Goal: Browse casually

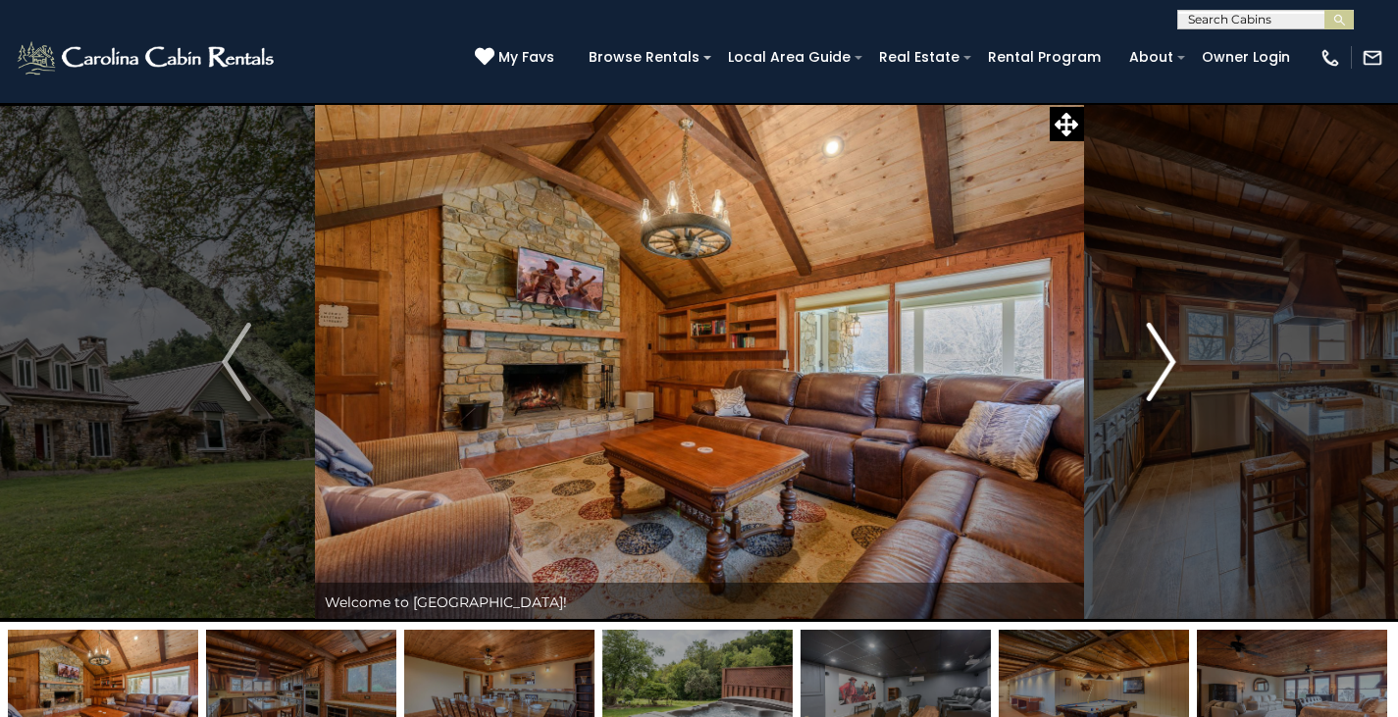
click at [1156, 375] on img "Next" at bounding box center [1161, 362] width 29 height 78
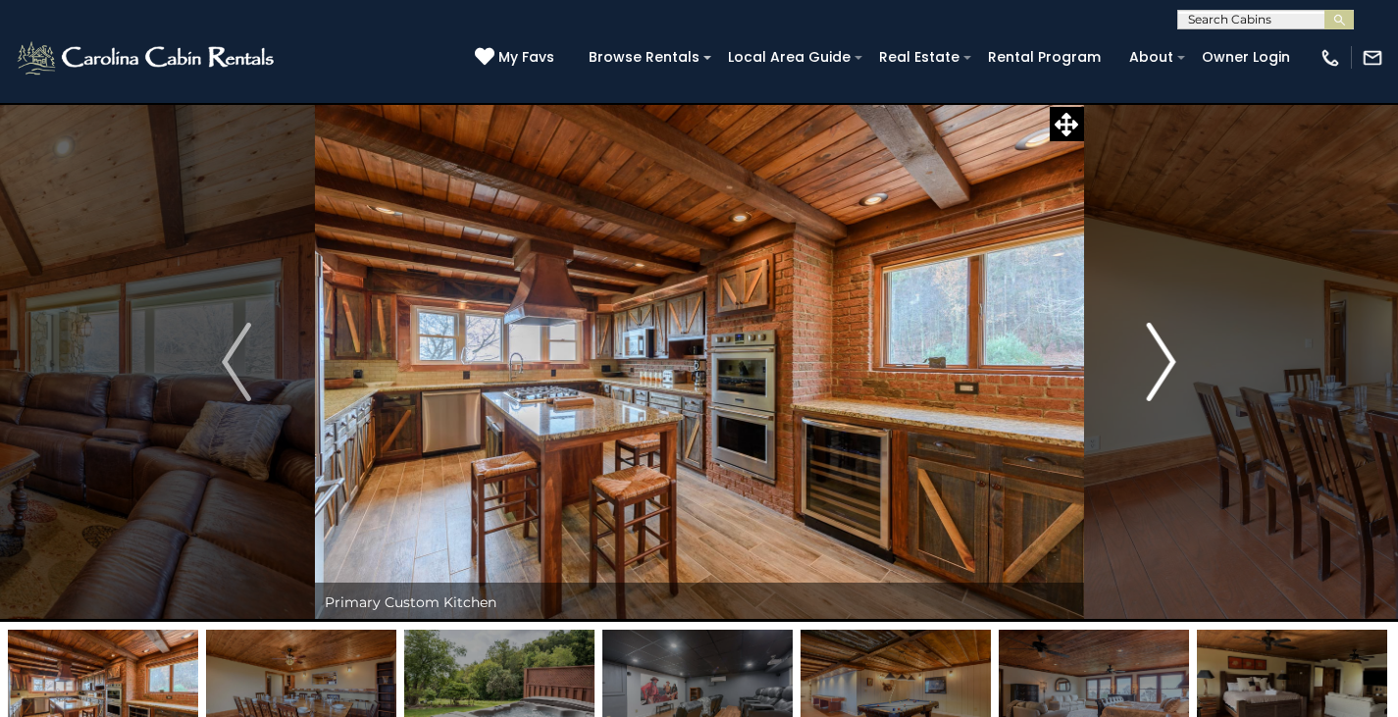
click at [1156, 375] on img "Next" at bounding box center [1161, 362] width 29 height 78
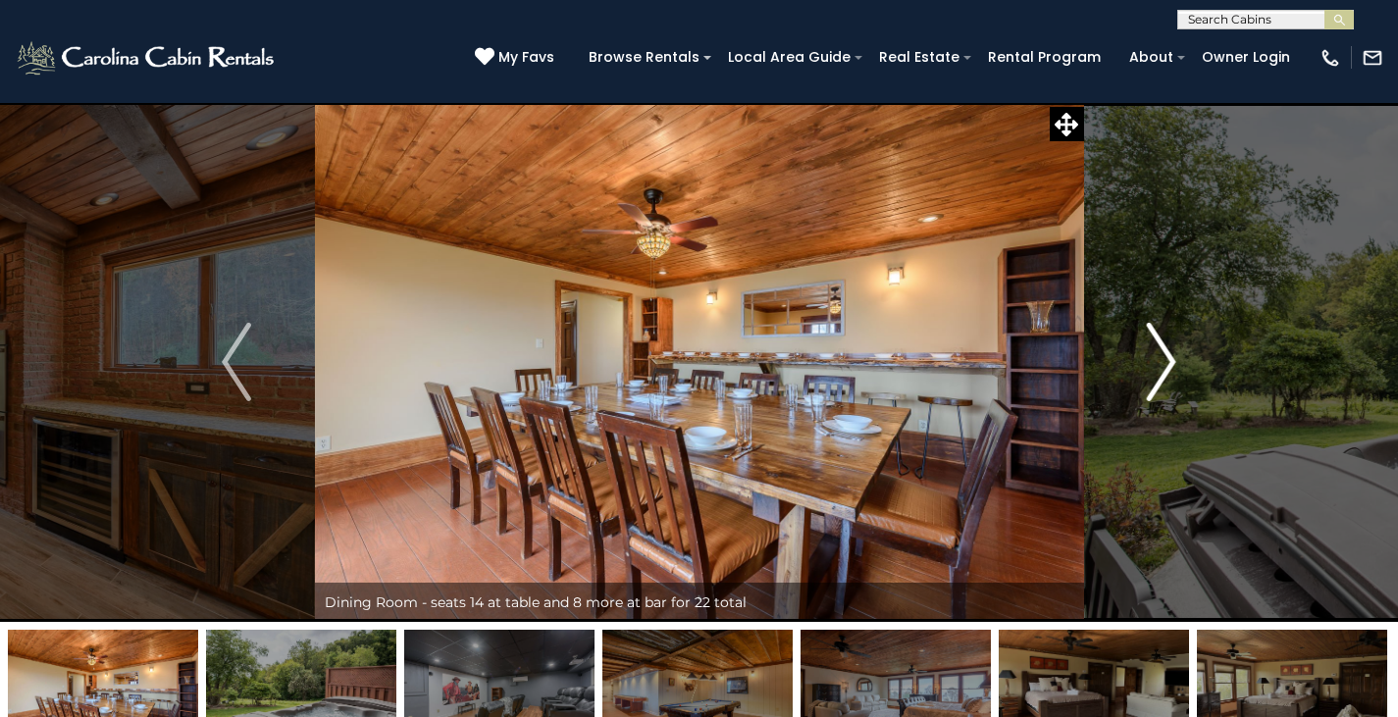
click at [1156, 375] on img "Next" at bounding box center [1161, 362] width 29 height 78
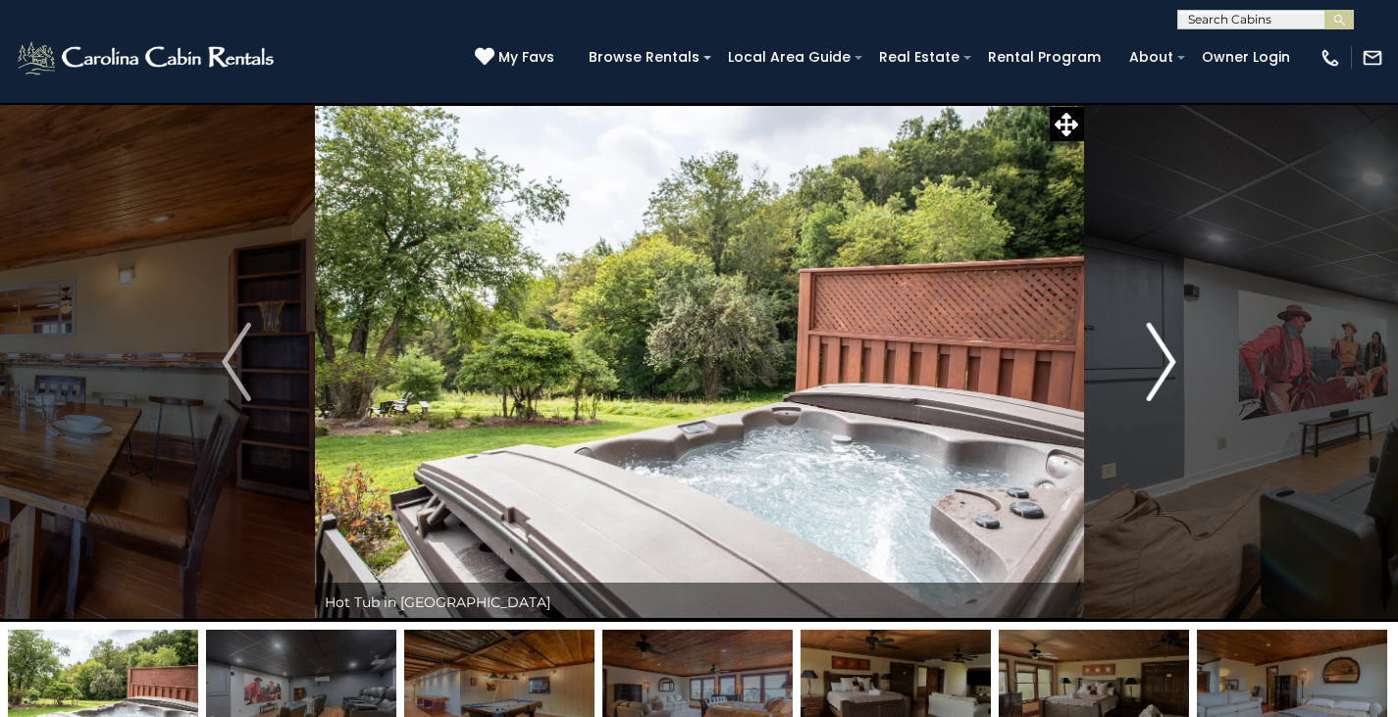
click at [1156, 375] on img "Next" at bounding box center [1161, 362] width 29 height 78
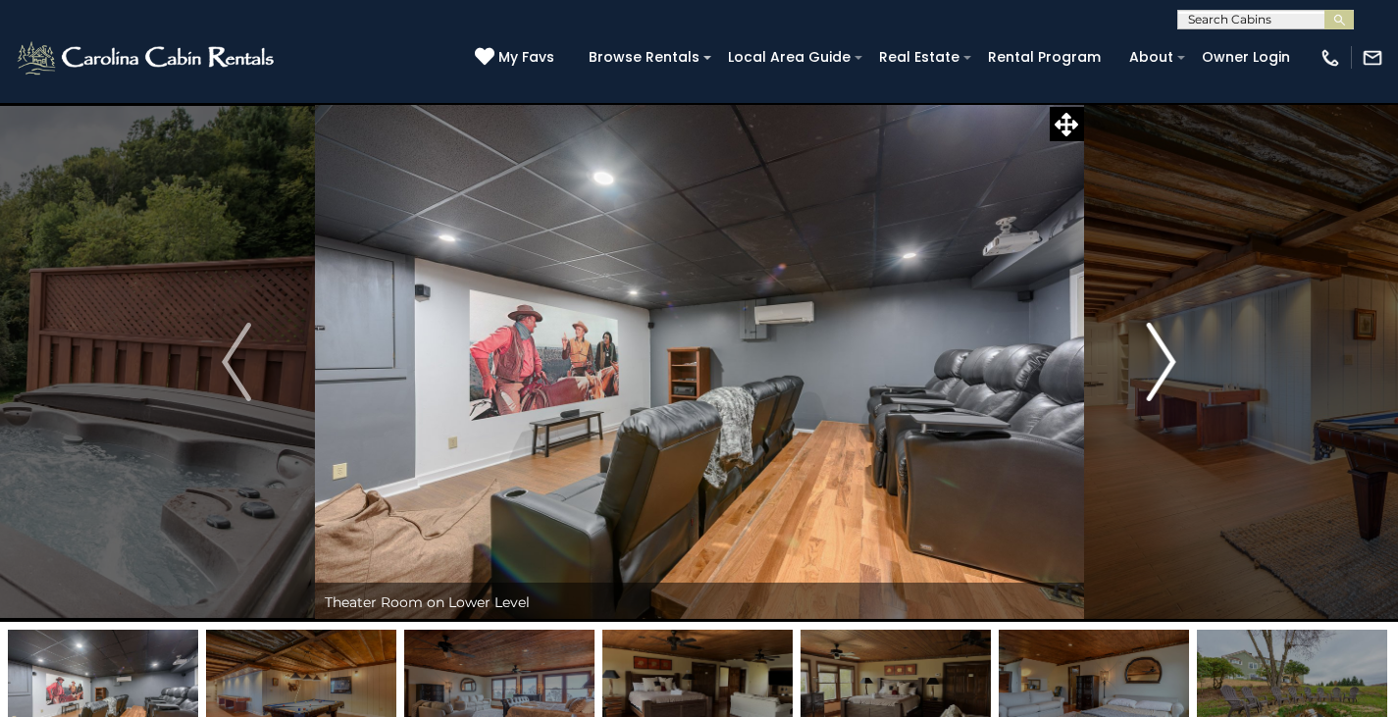
click at [1156, 375] on img "Next" at bounding box center [1161, 362] width 29 height 78
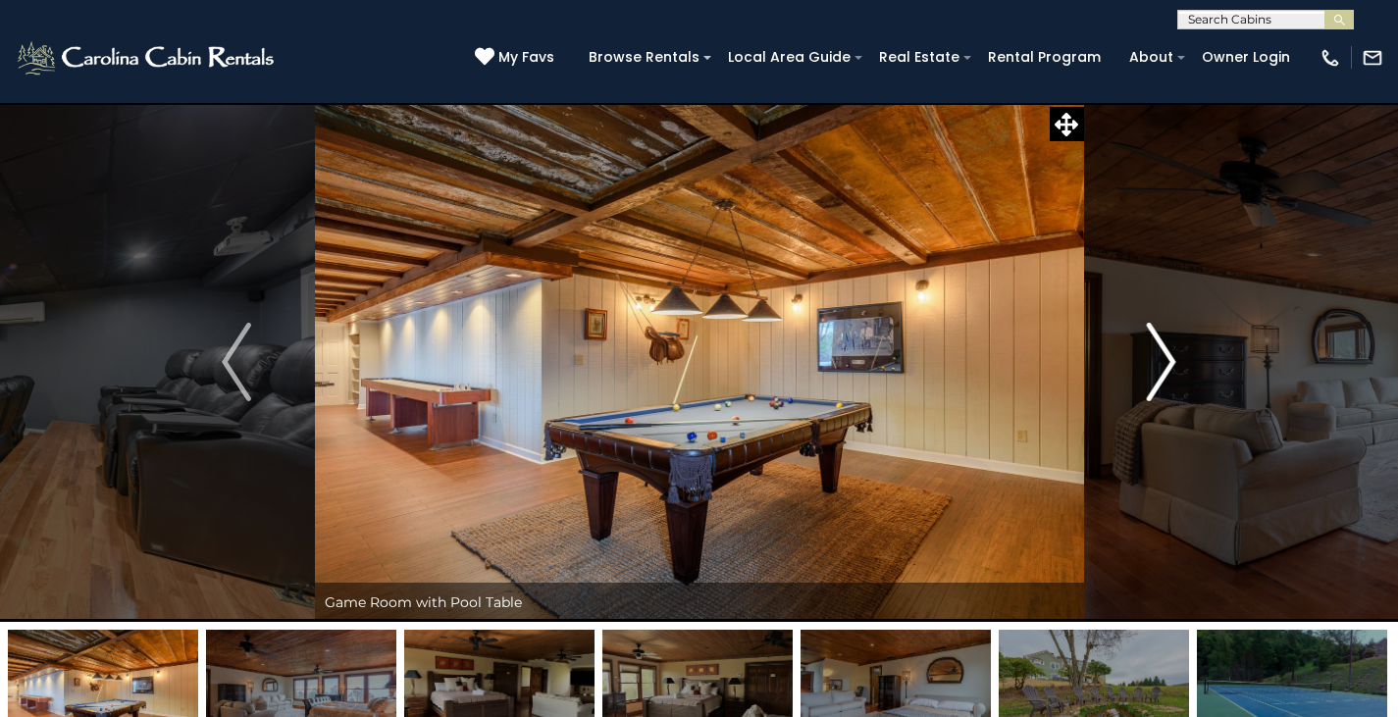
click at [1156, 375] on img "Next" at bounding box center [1161, 362] width 29 height 78
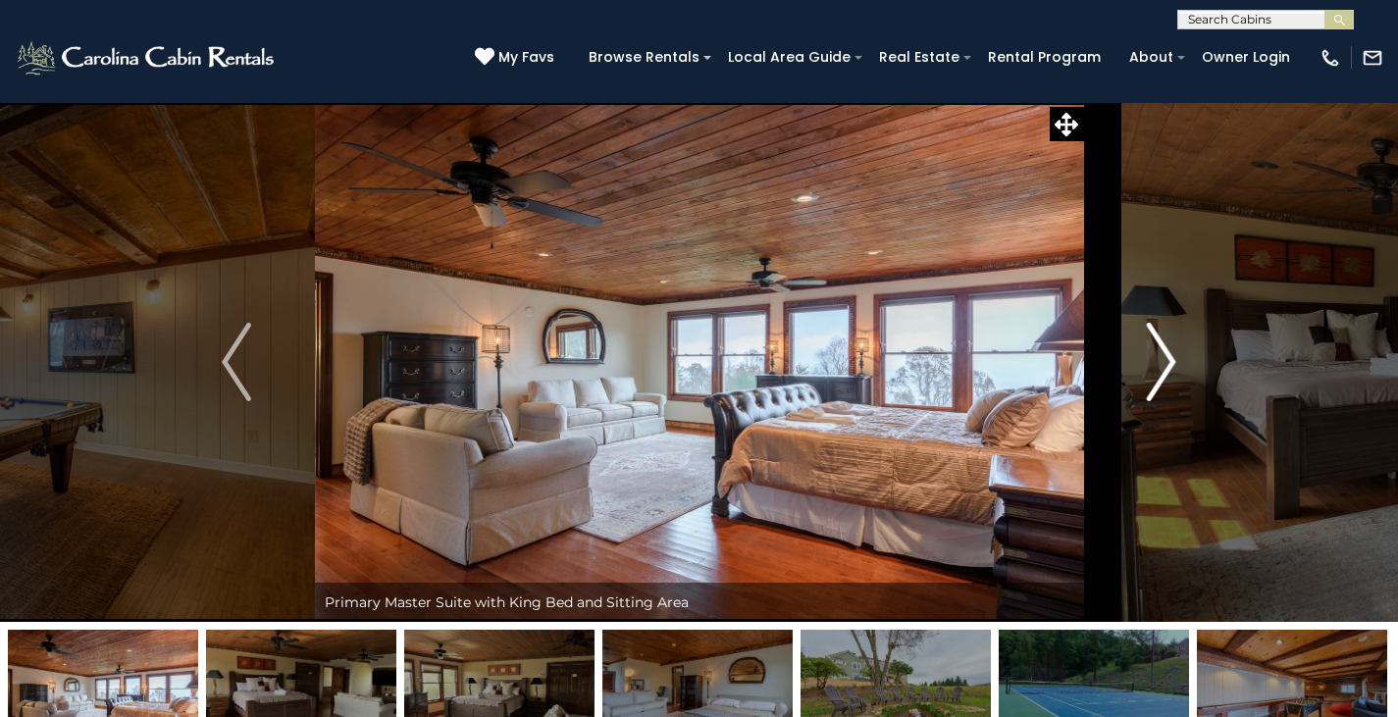
click at [1156, 375] on img "Next" at bounding box center [1161, 362] width 29 height 78
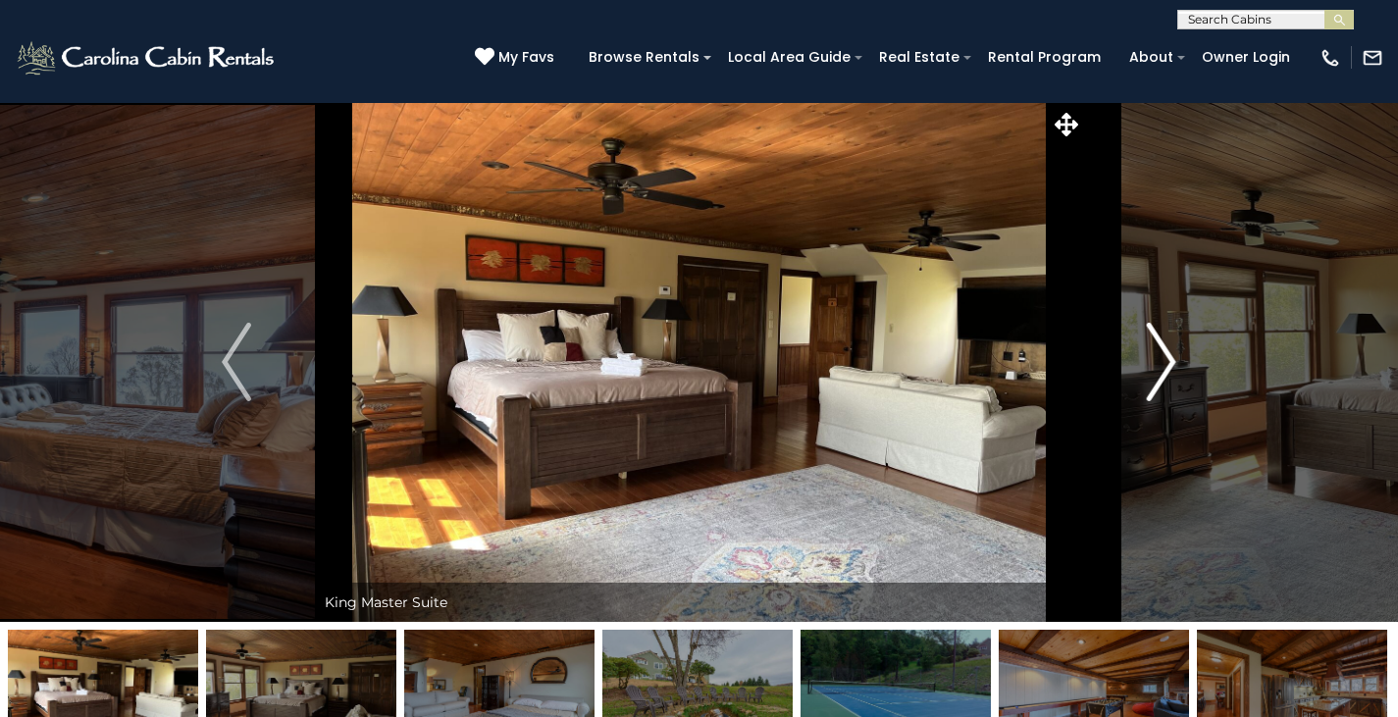
click at [1156, 375] on img "Next" at bounding box center [1161, 362] width 29 height 78
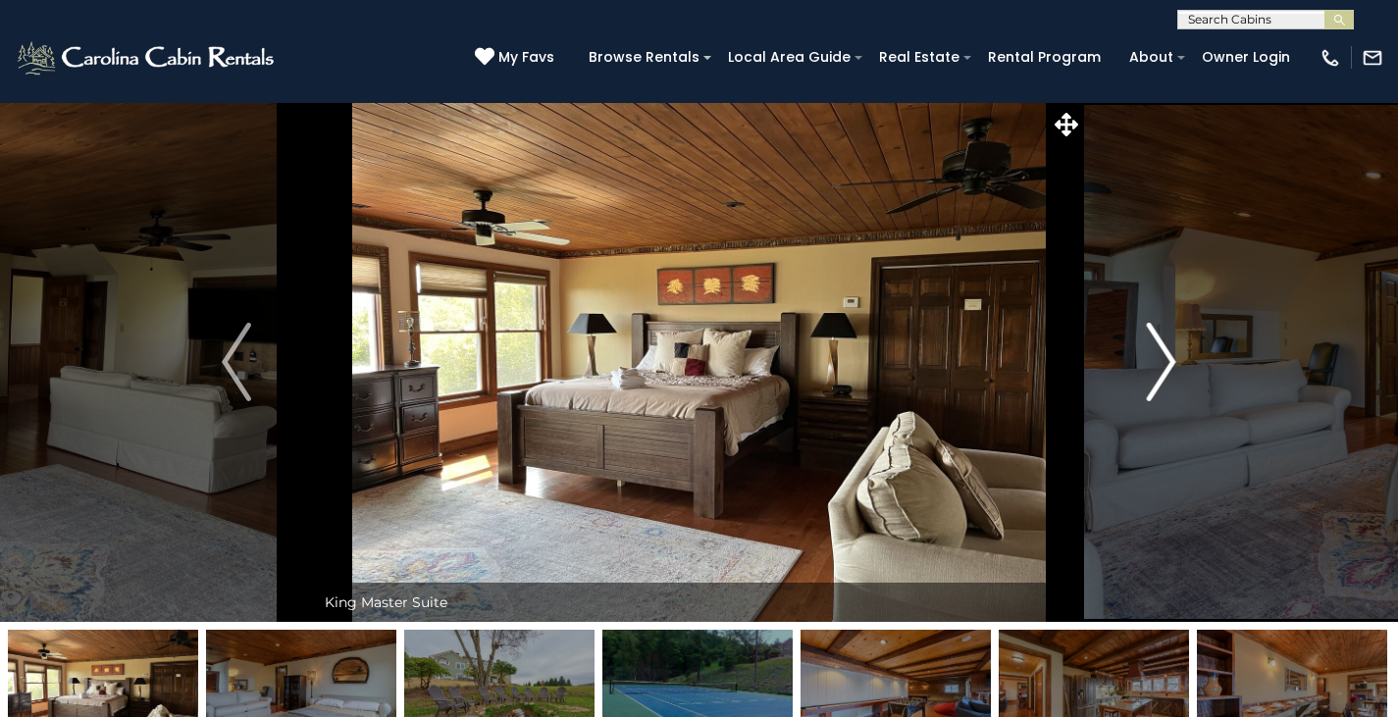
click at [1156, 375] on img "Next" at bounding box center [1161, 362] width 29 height 78
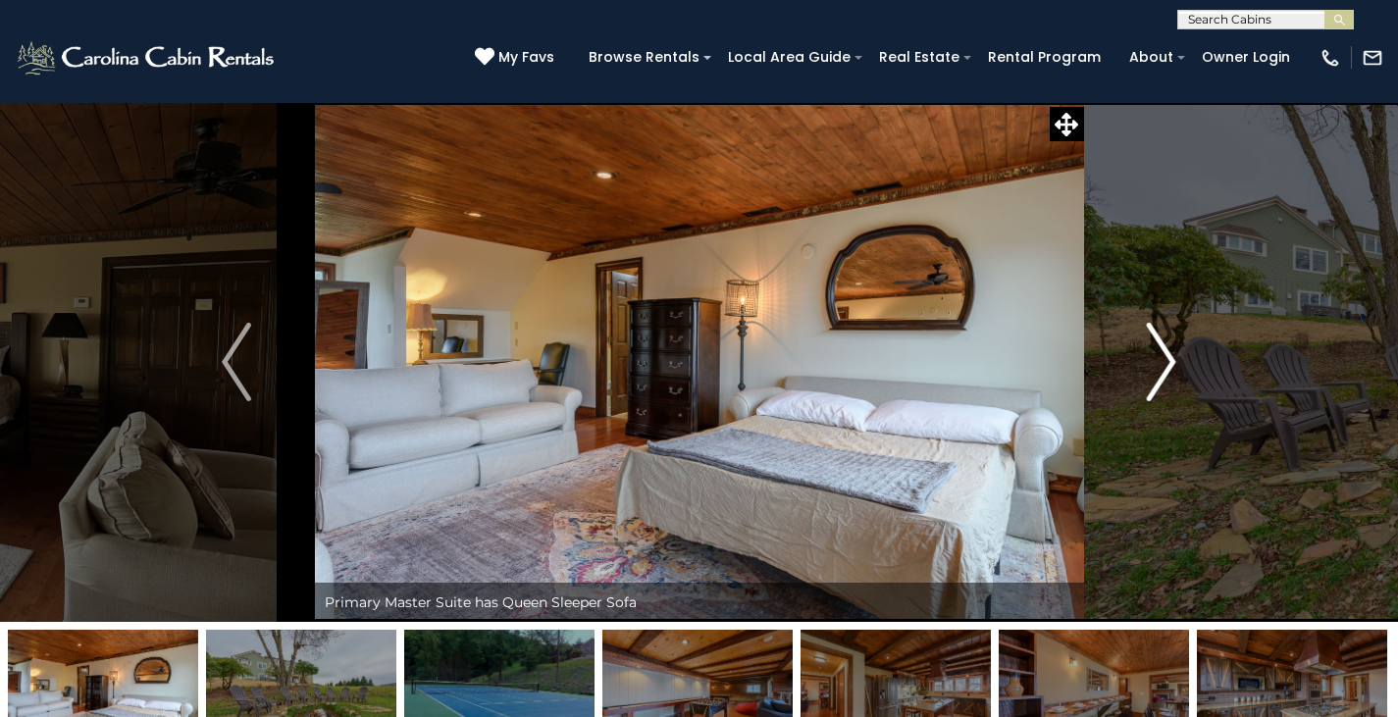
click at [1156, 375] on img "Next" at bounding box center [1161, 362] width 29 height 78
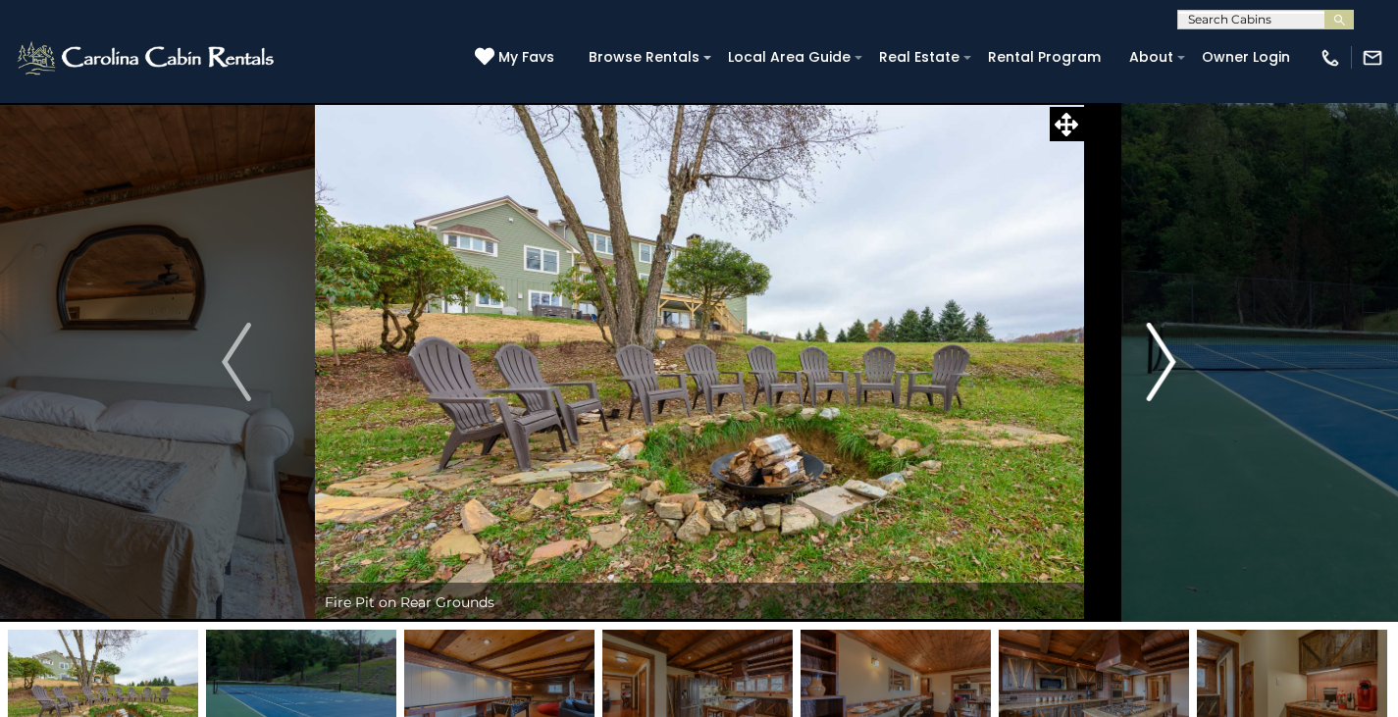
click at [1185, 374] on button "Next" at bounding box center [1161, 362] width 156 height 520
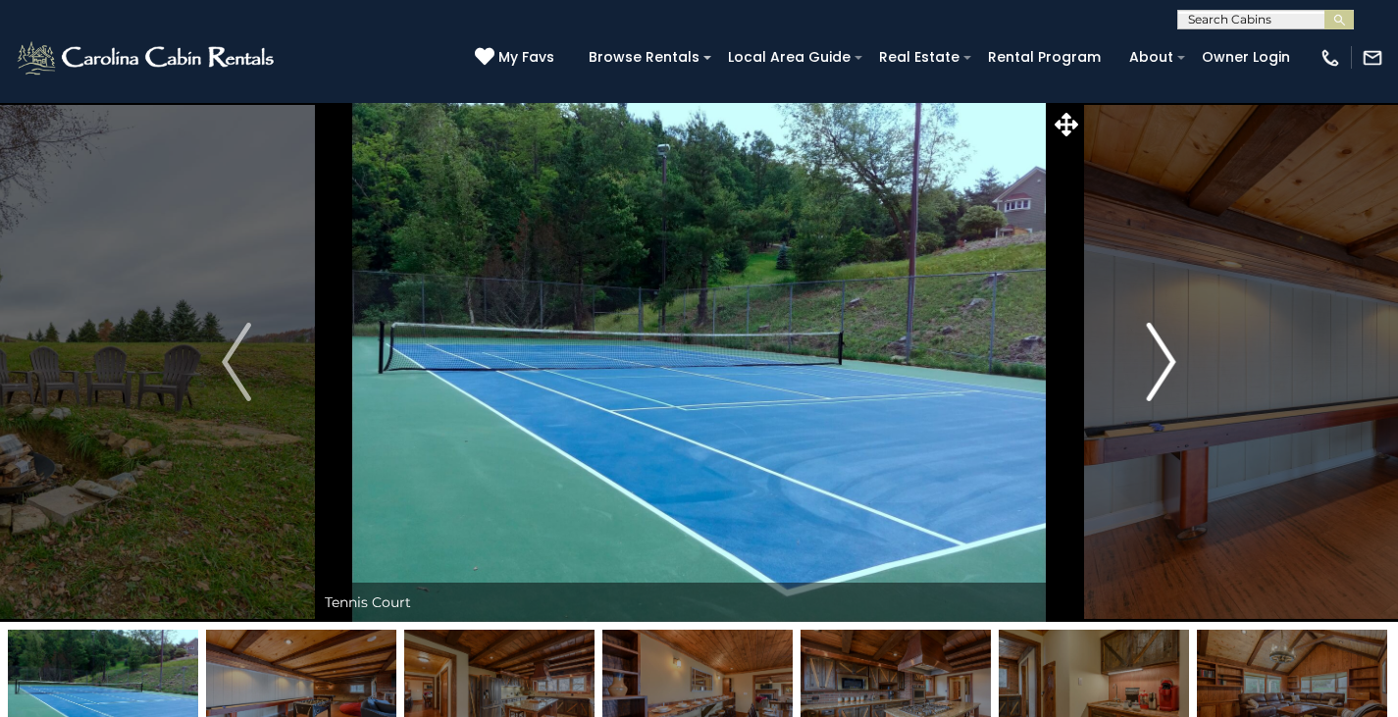
click at [1179, 369] on button "Next" at bounding box center [1161, 362] width 156 height 520
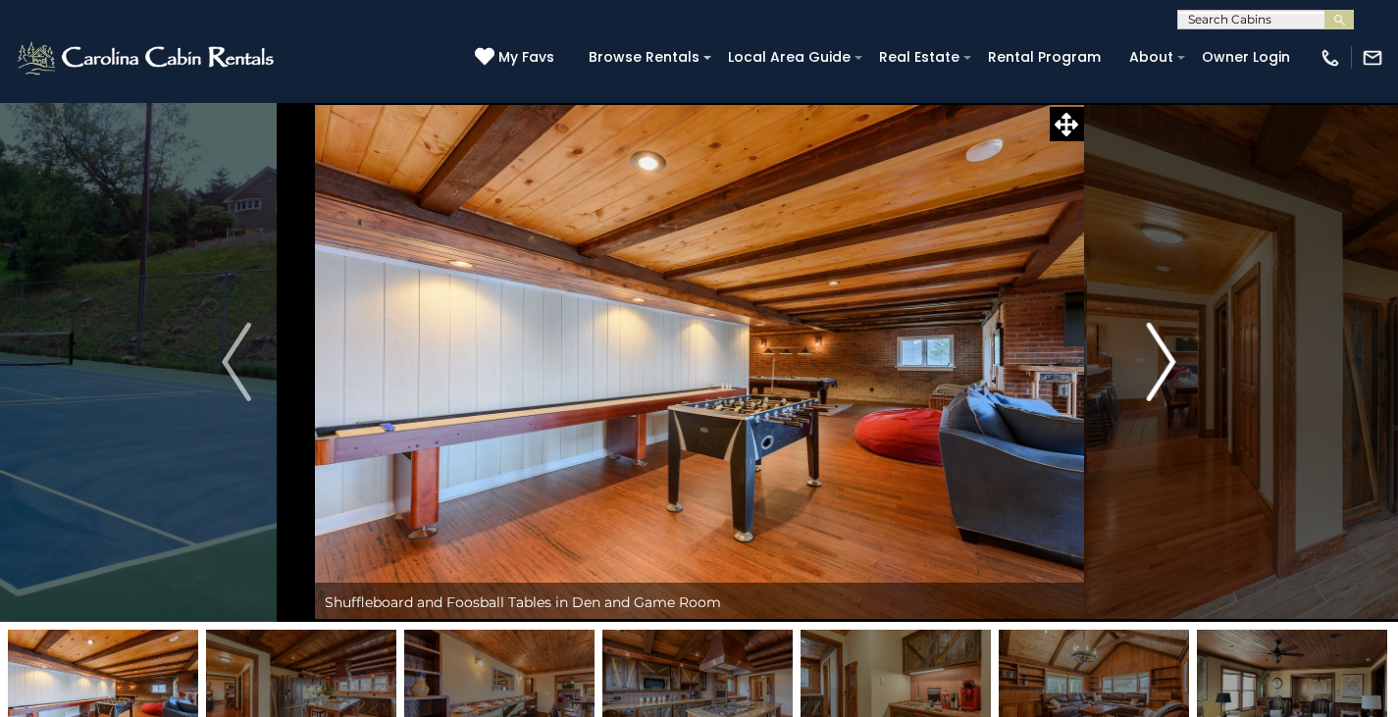
click at [1179, 369] on button "Next" at bounding box center [1161, 362] width 156 height 520
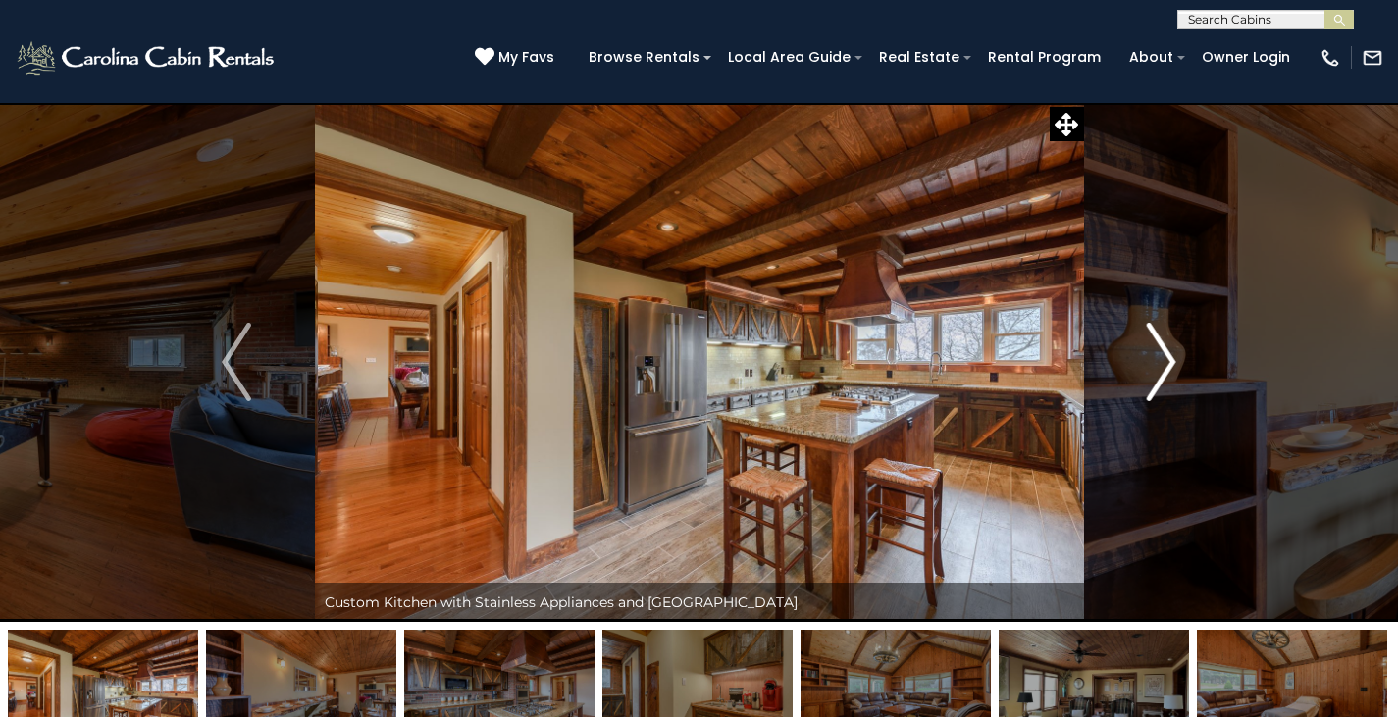
click at [1179, 369] on button "Next" at bounding box center [1161, 362] width 156 height 520
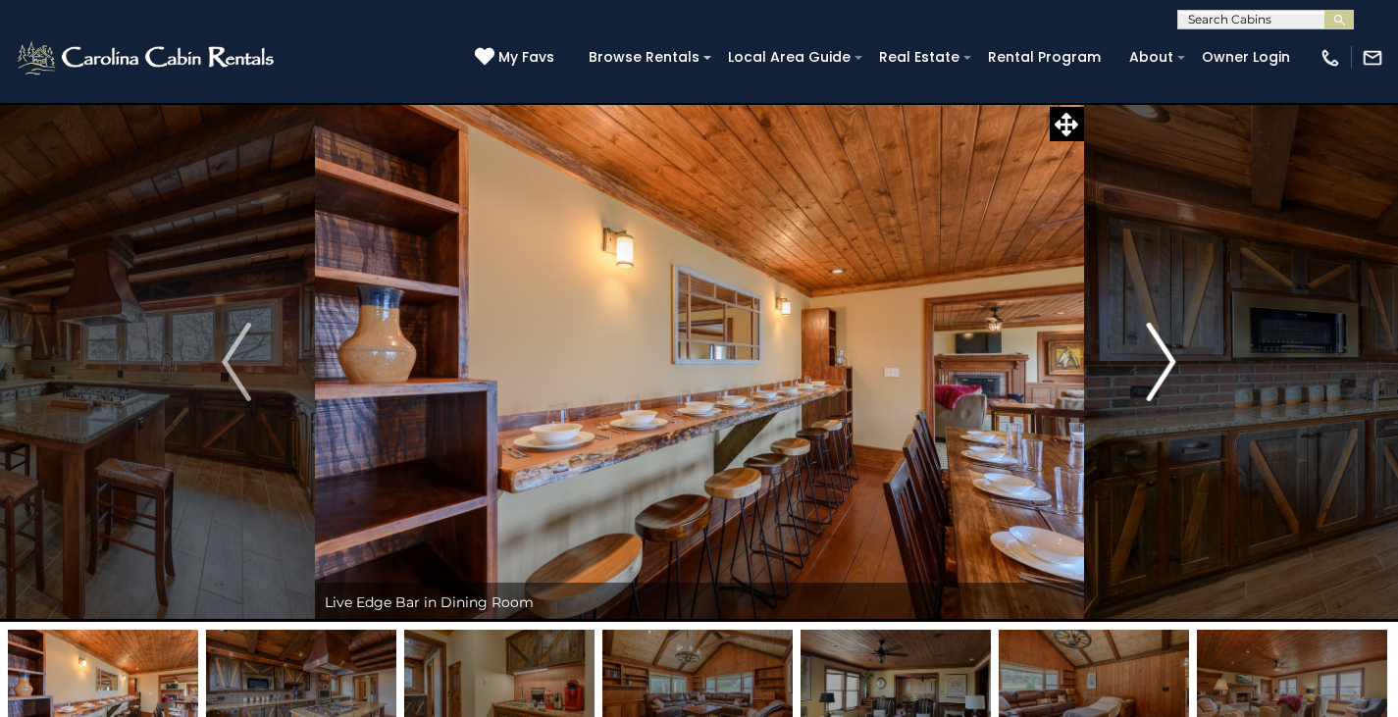
click at [1179, 369] on button "Next" at bounding box center [1161, 362] width 156 height 520
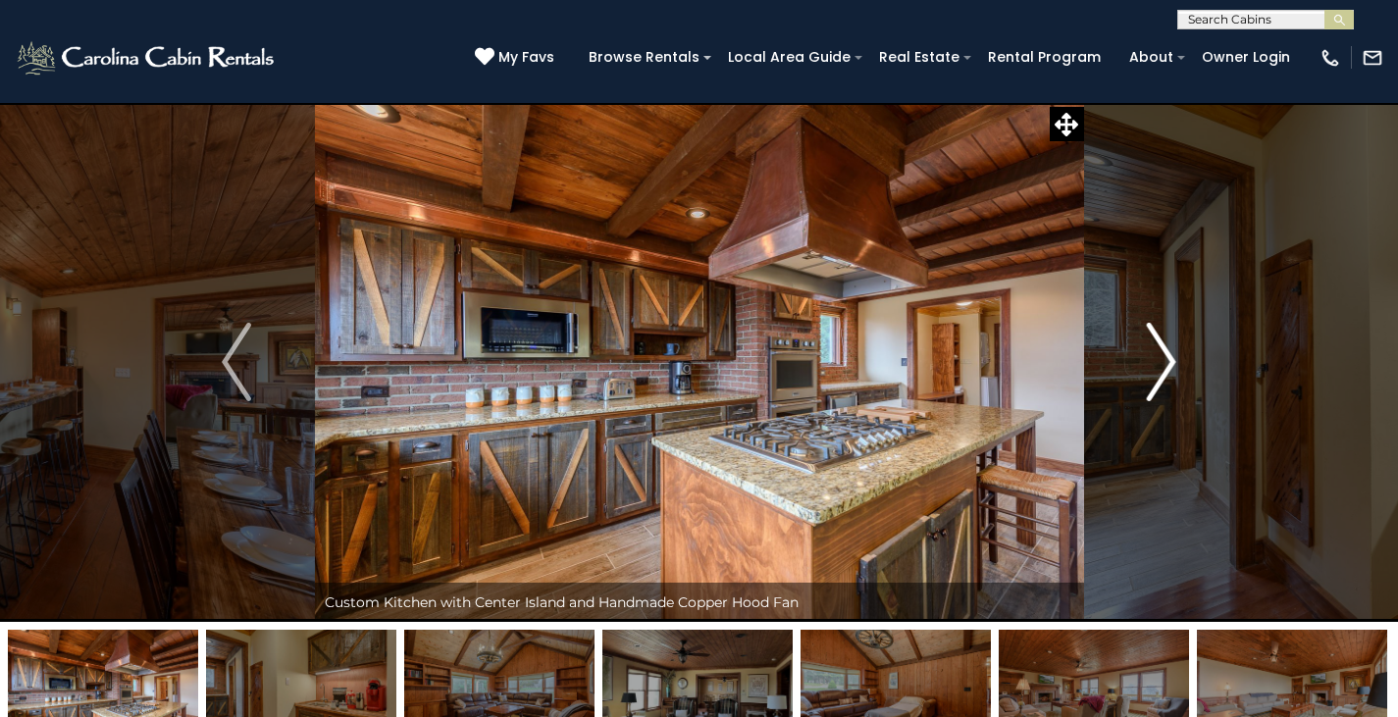
click at [1179, 369] on button "Next" at bounding box center [1161, 362] width 156 height 520
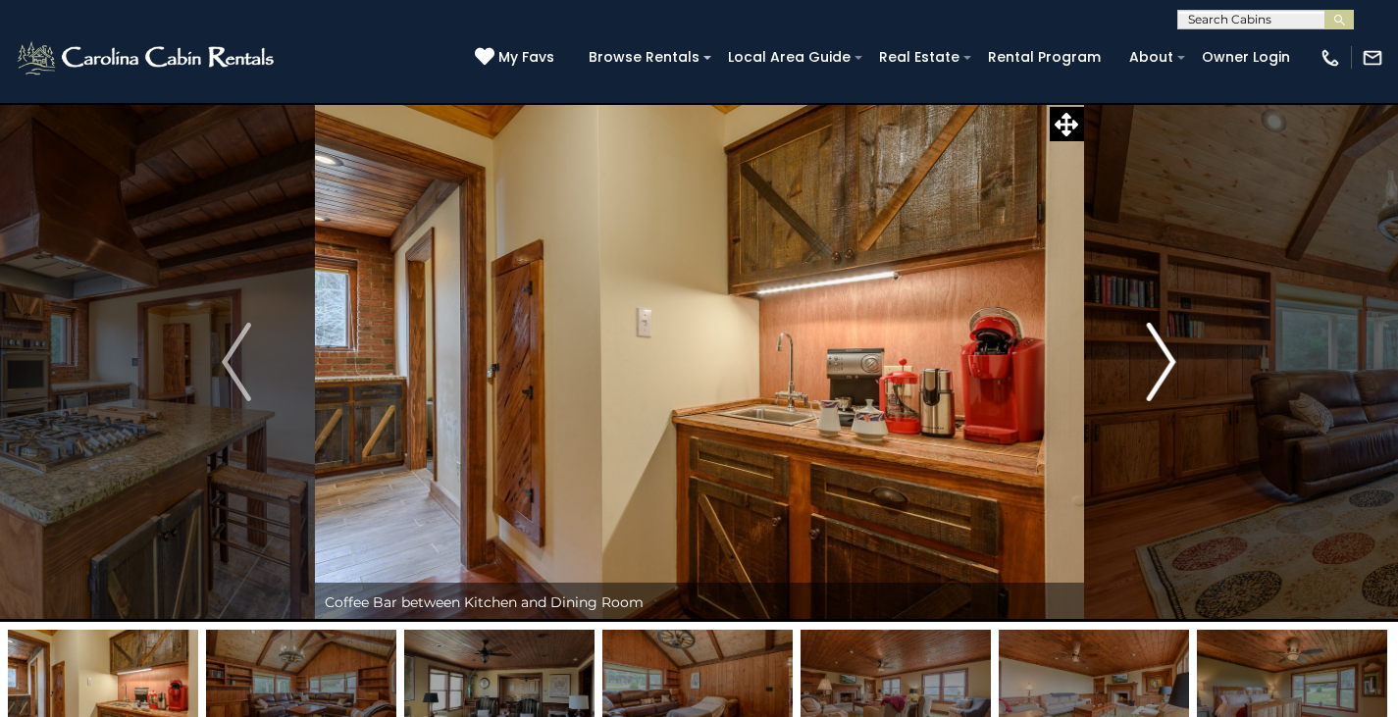
click at [1179, 369] on button "Next" at bounding box center [1161, 362] width 156 height 520
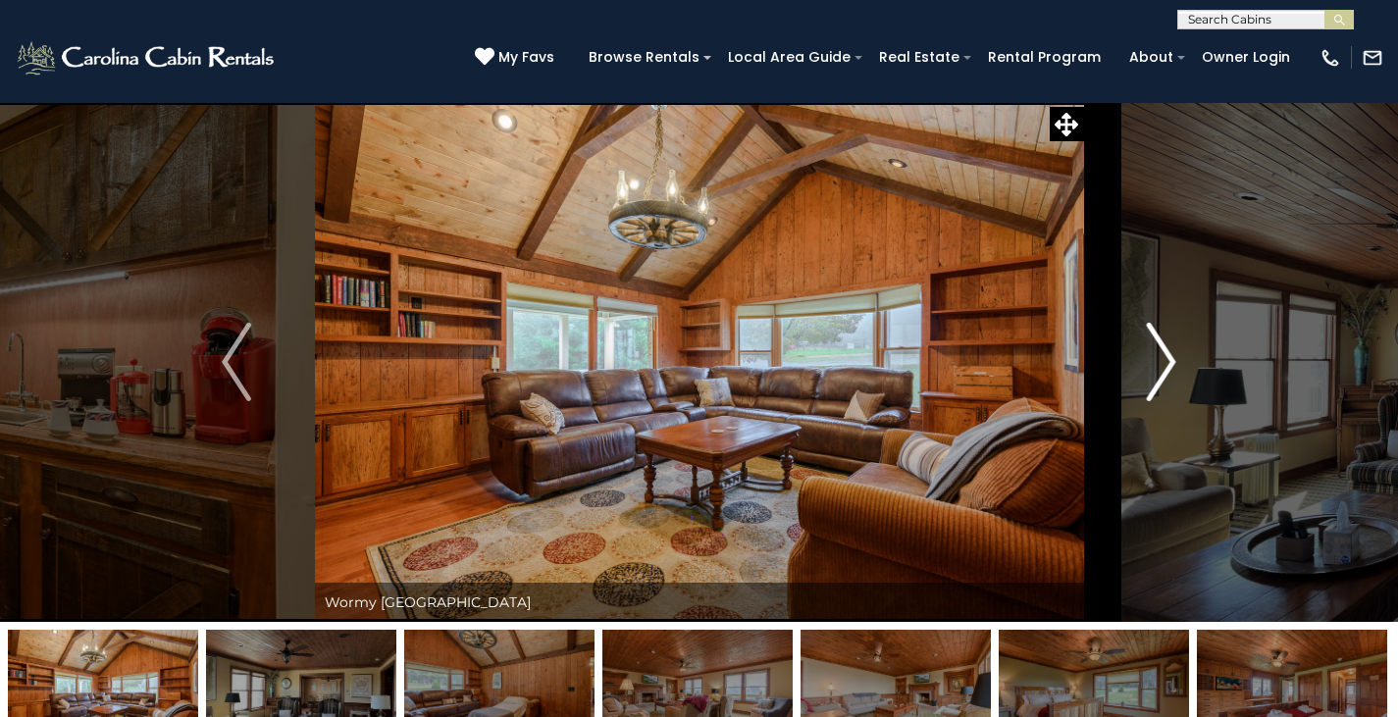
click at [1179, 369] on button "Next" at bounding box center [1161, 362] width 156 height 520
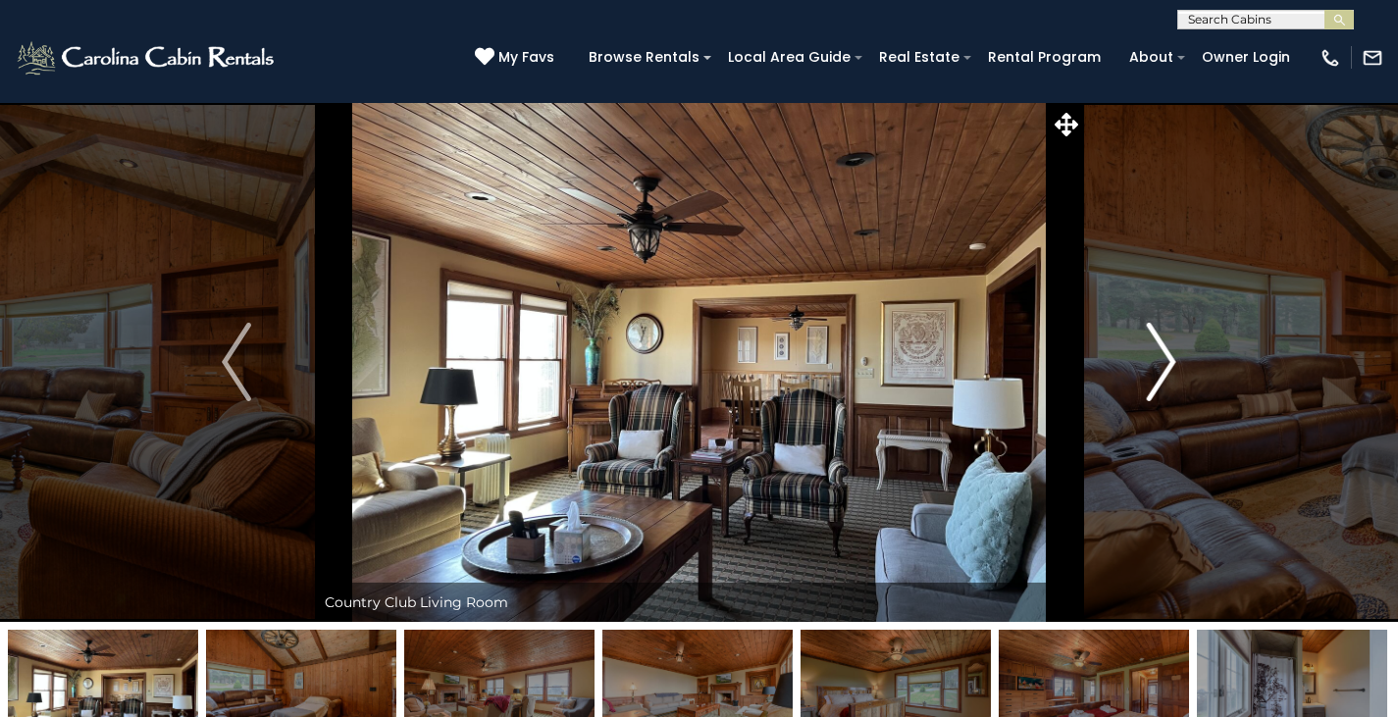
click at [1179, 369] on button "Next" at bounding box center [1161, 362] width 156 height 520
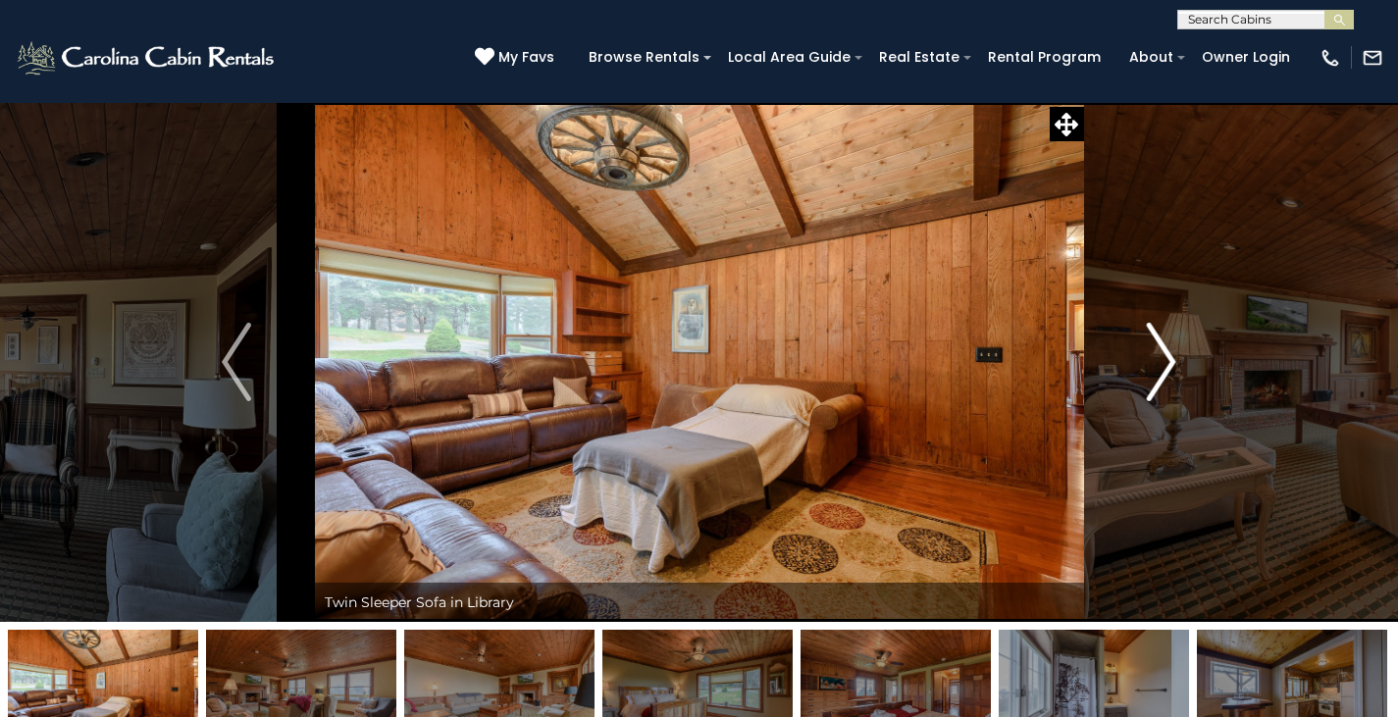
click at [1179, 369] on button "Next" at bounding box center [1161, 362] width 156 height 520
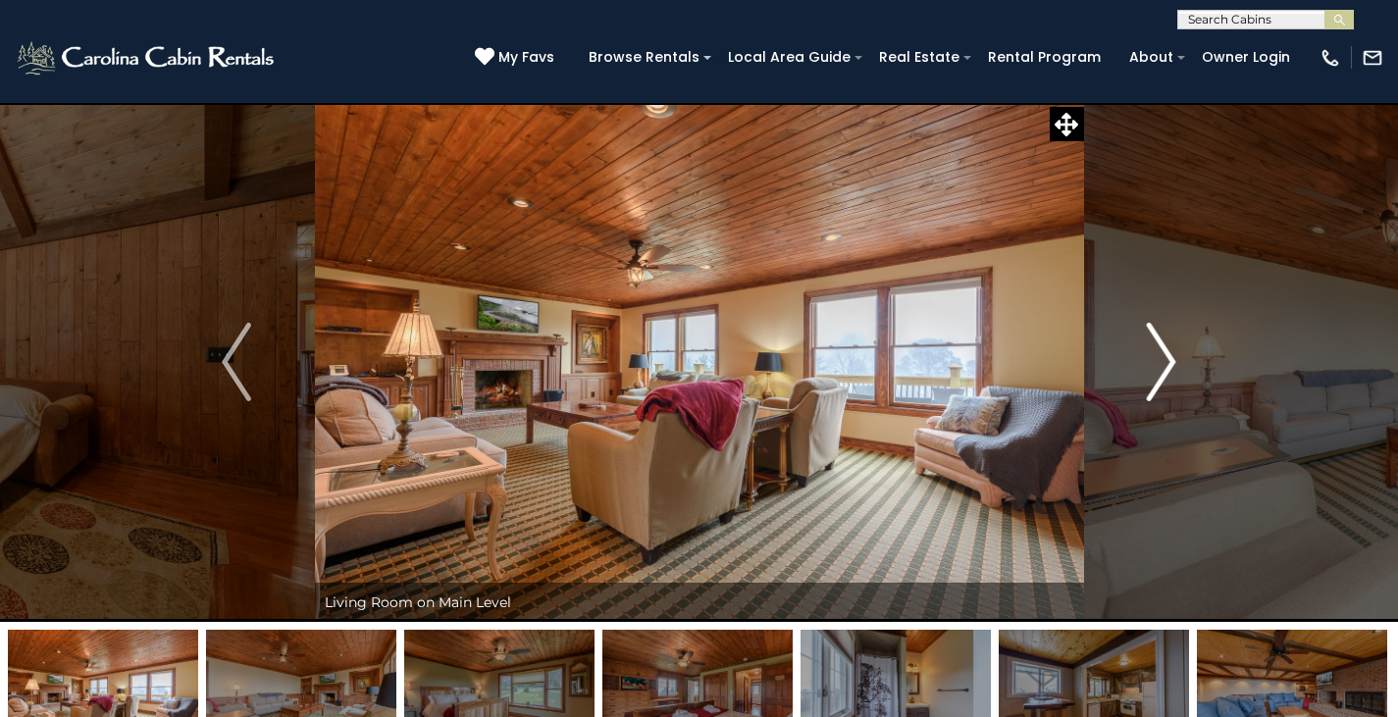
click at [1179, 369] on button "Next" at bounding box center [1161, 362] width 156 height 520
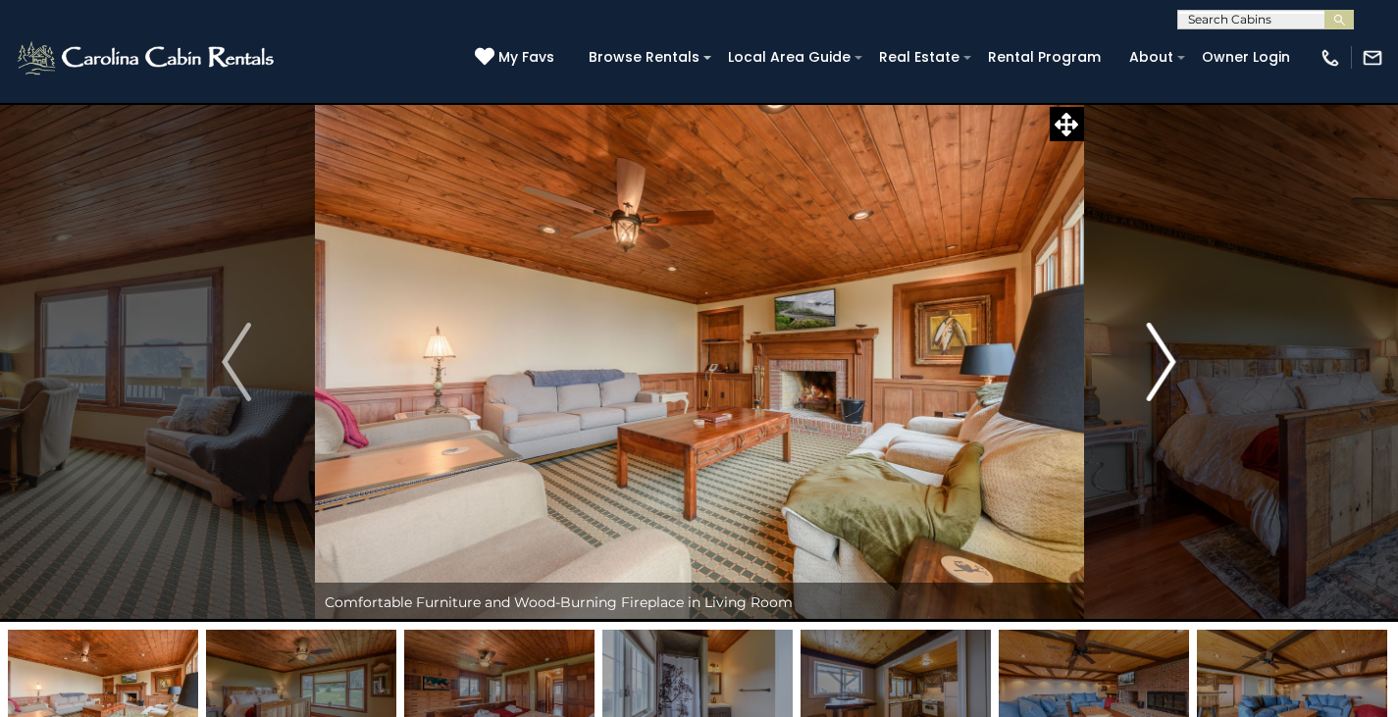
click at [1179, 369] on button "Next" at bounding box center [1161, 362] width 156 height 520
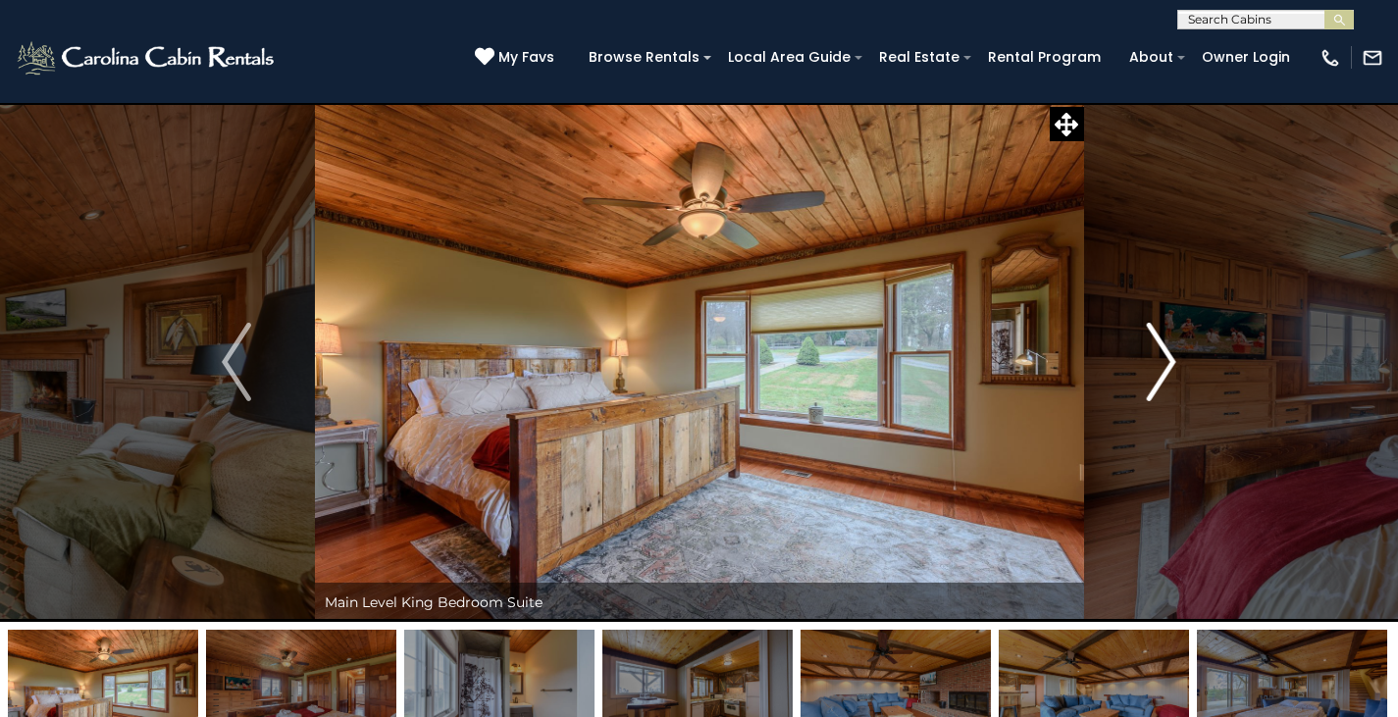
click at [1179, 369] on button "Next" at bounding box center [1161, 362] width 156 height 520
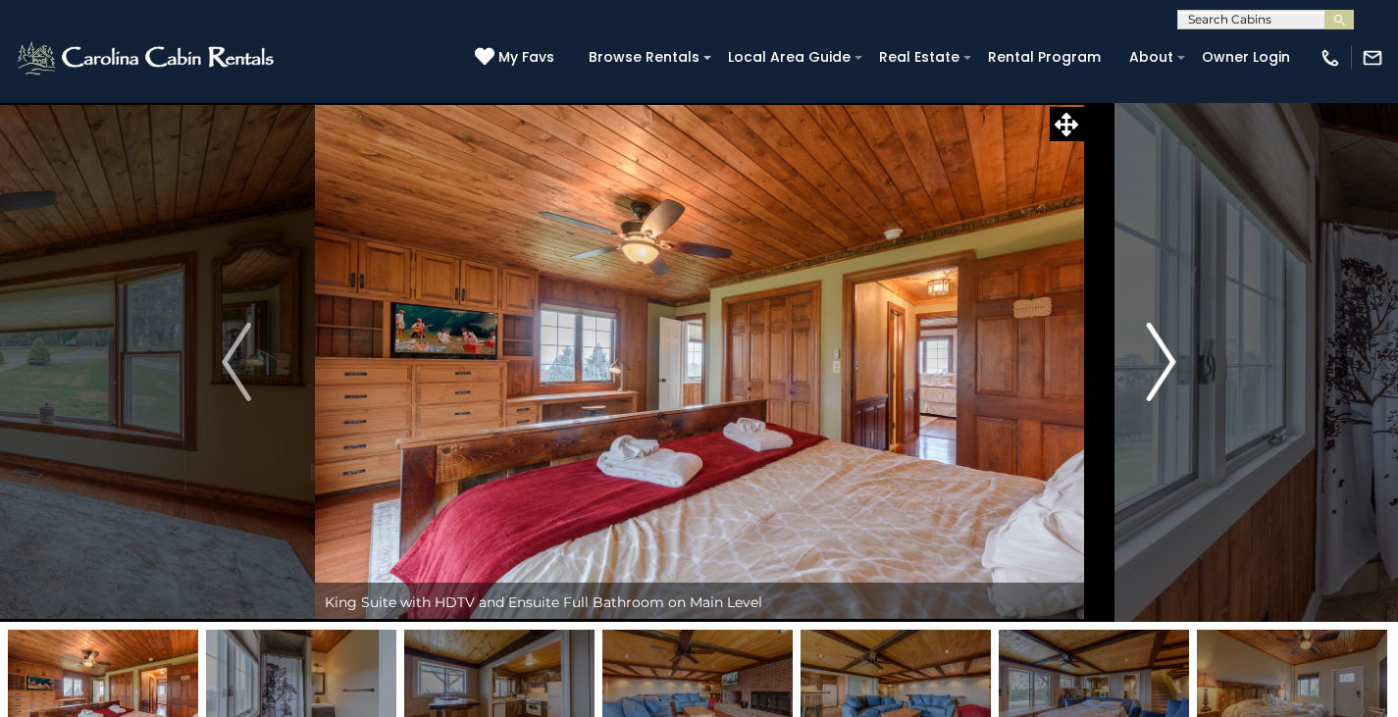
click at [1179, 369] on button "Next" at bounding box center [1161, 362] width 156 height 520
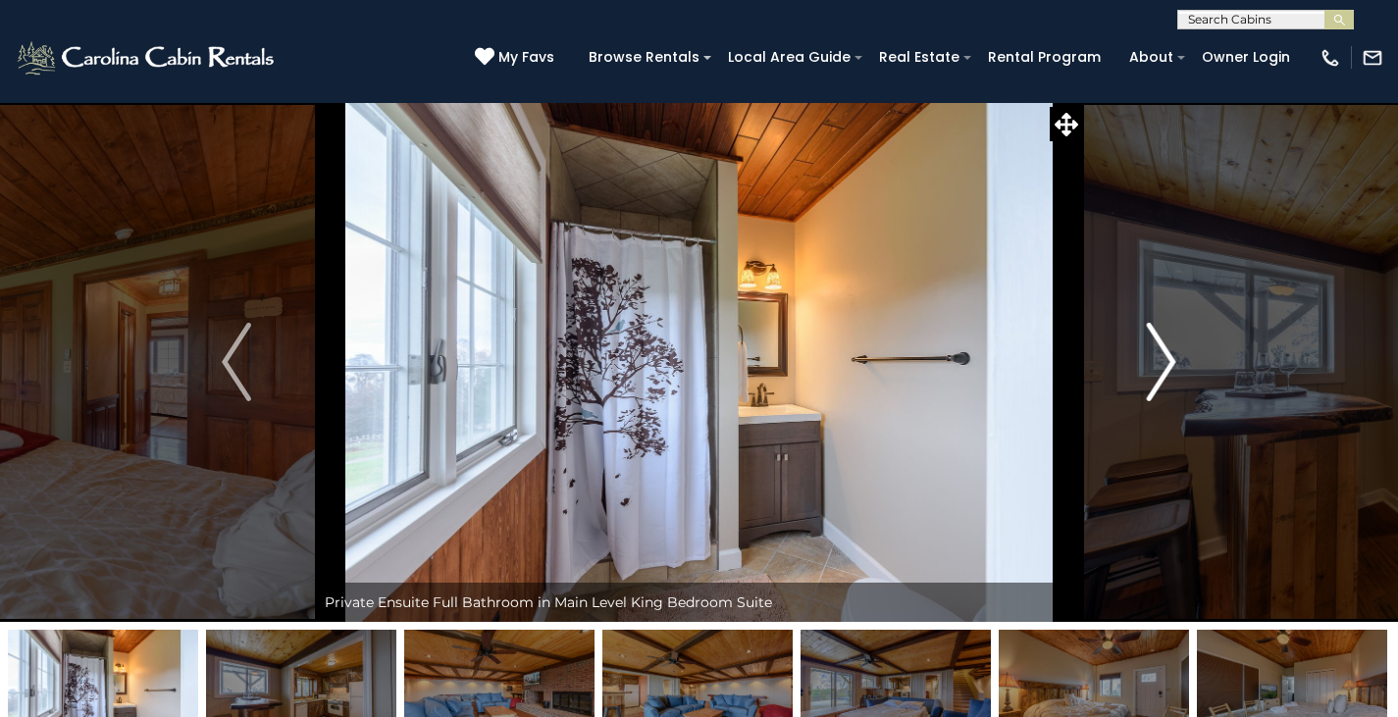
click at [1179, 369] on button "Next" at bounding box center [1161, 362] width 156 height 520
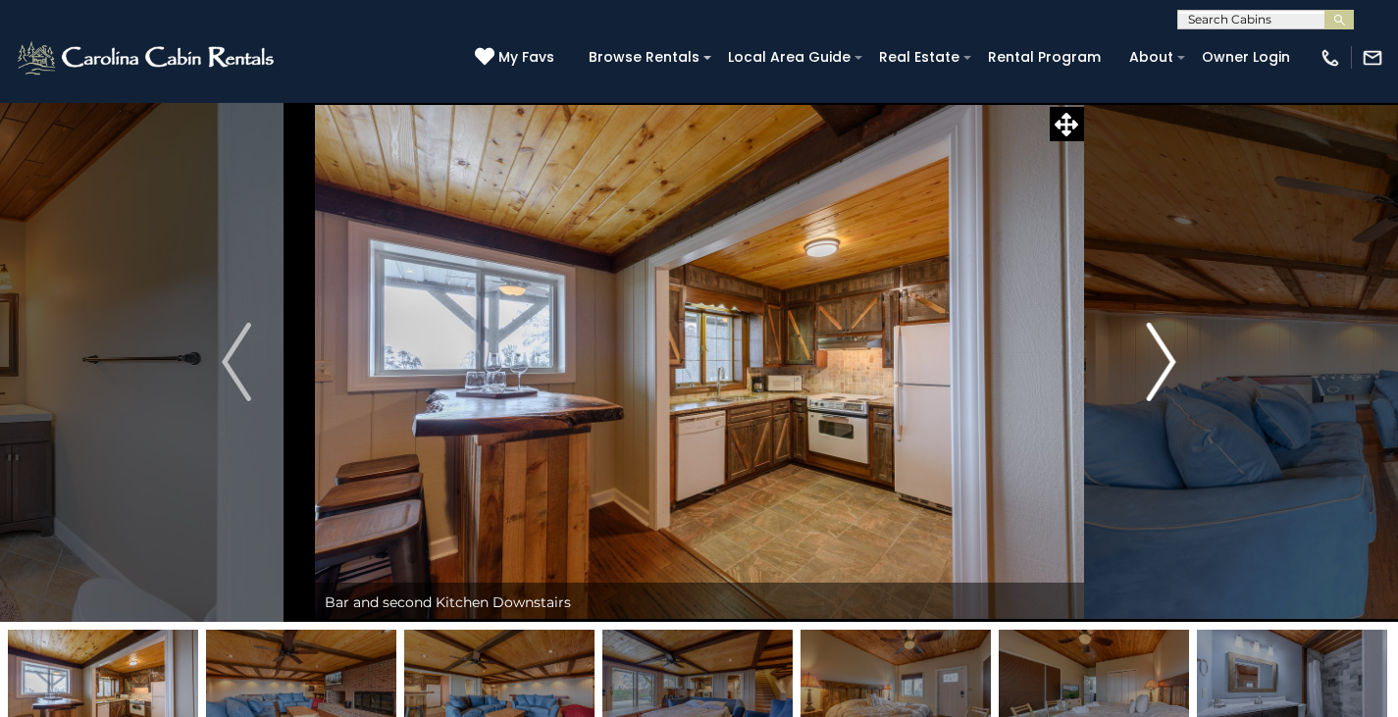
click at [1179, 369] on button "Next" at bounding box center [1161, 362] width 156 height 520
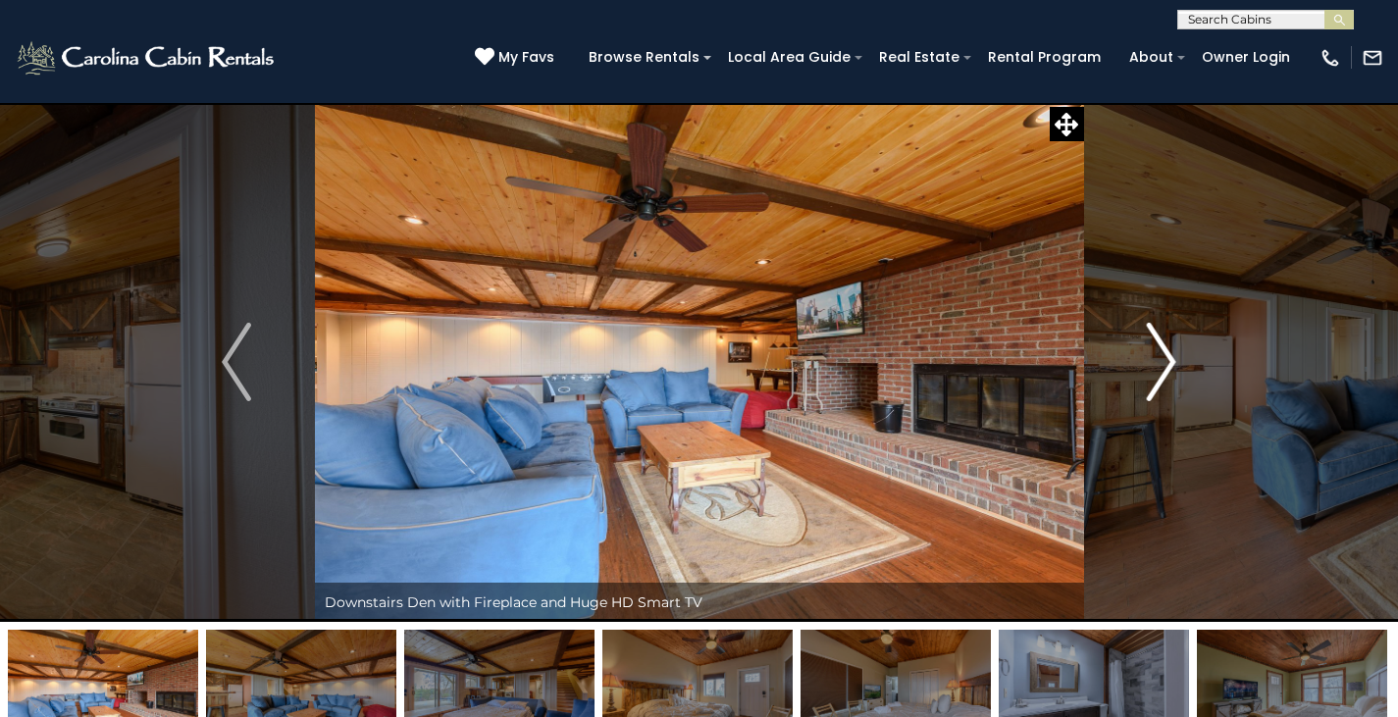
click at [1179, 369] on button "Next" at bounding box center [1161, 362] width 156 height 520
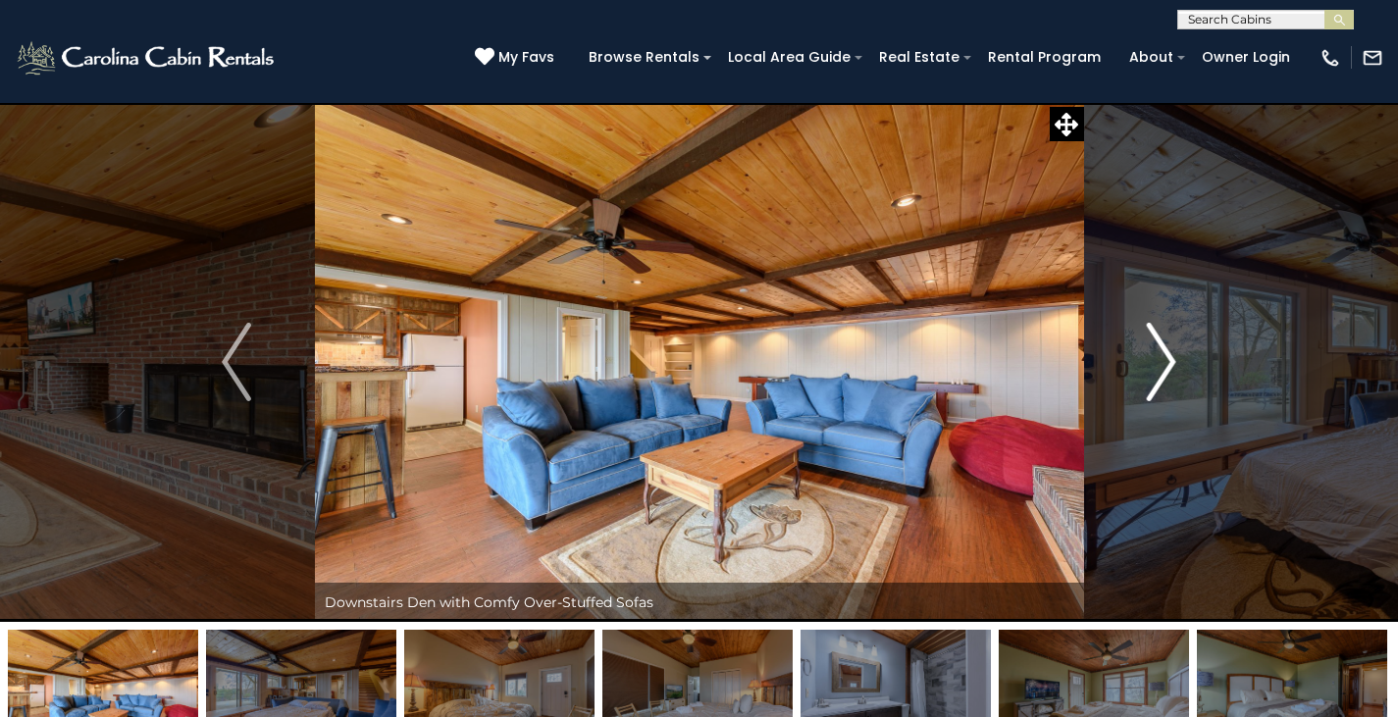
click at [1179, 369] on button "Next" at bounding box center [1161, 362] width 156 height 520
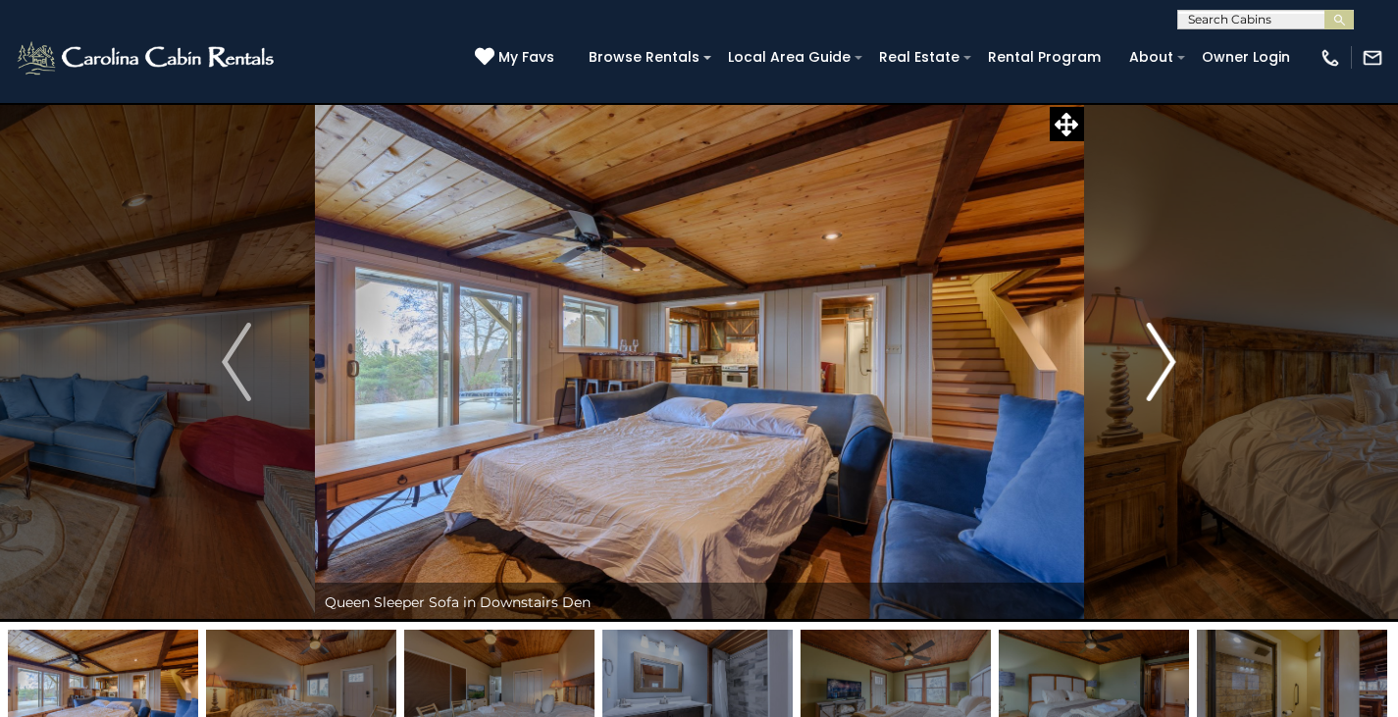
click at [1179, 369] on button "Next" at bounding box center [1161, 362] width 156 height 520
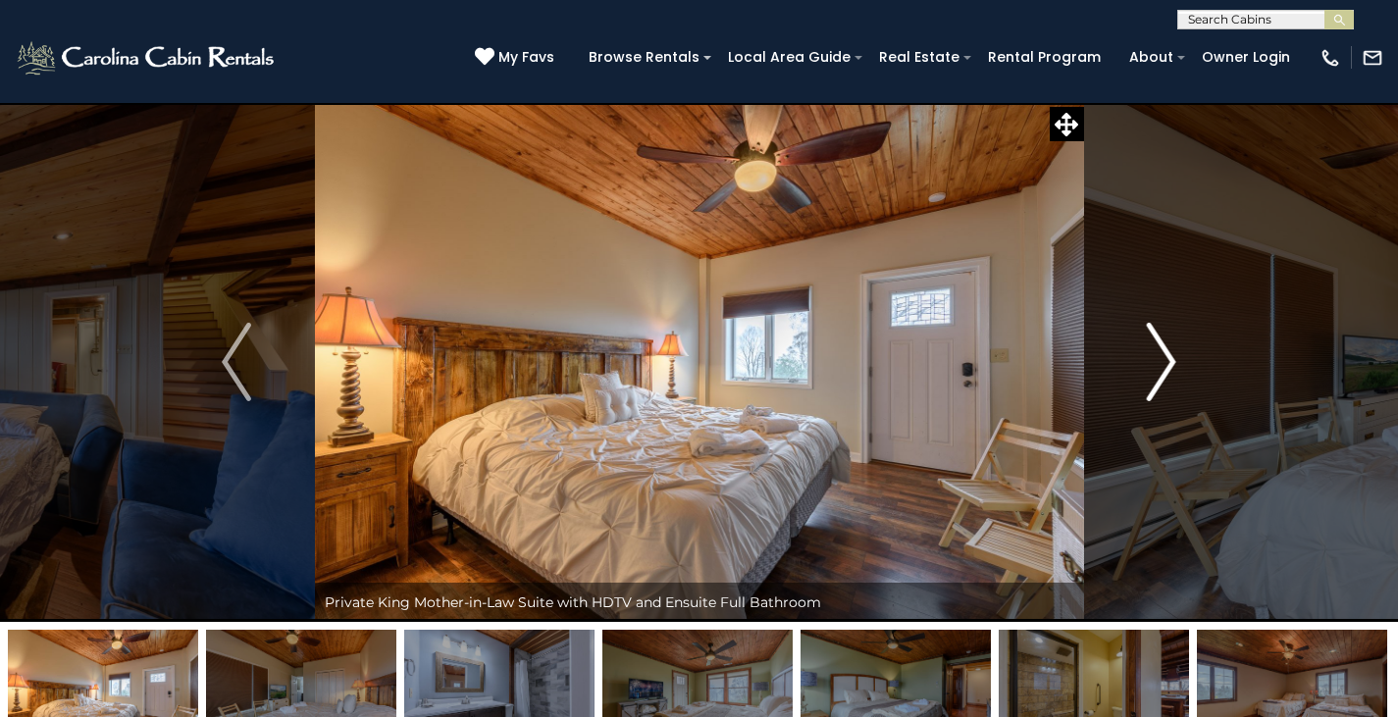
click at [1179, 369] on button "Next" at bounding box center [1161, 362] width 156 height 520
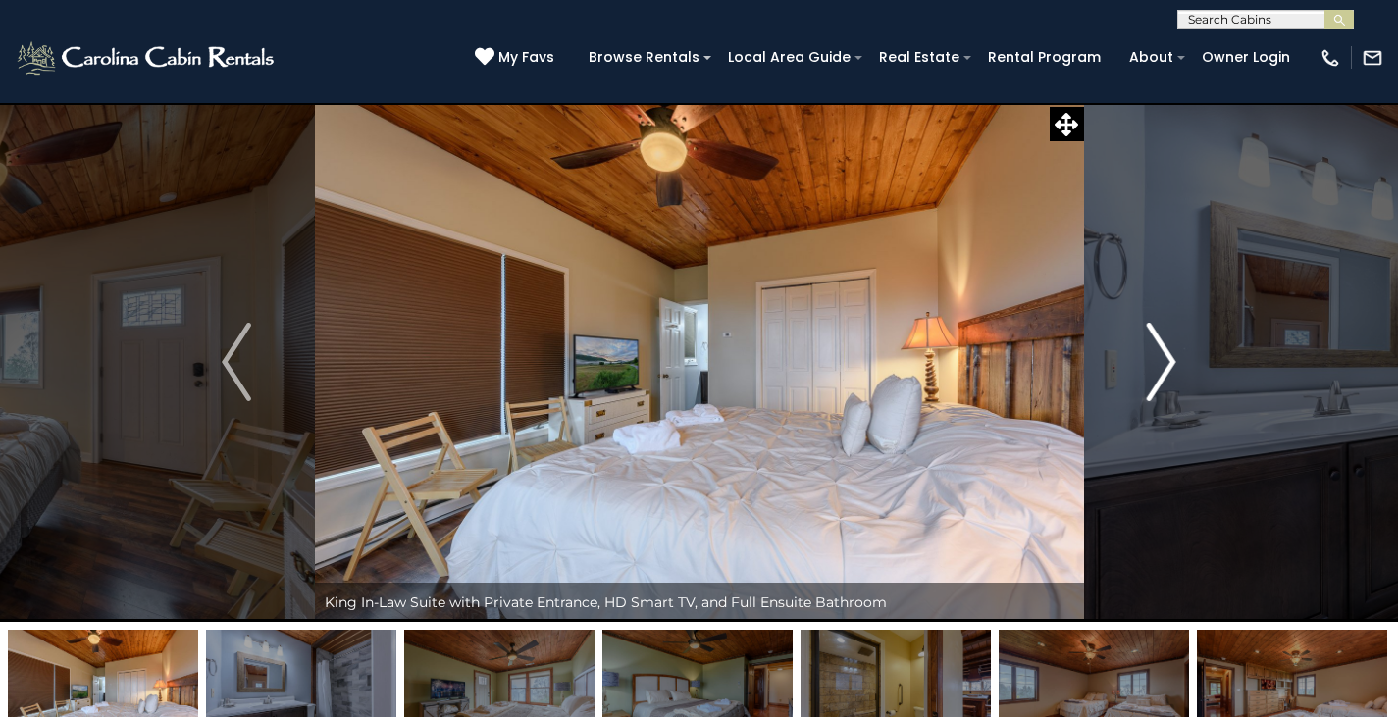
click at [1180, 369] on button "Next" at bounding box center [1161, 362] width 156 height 520
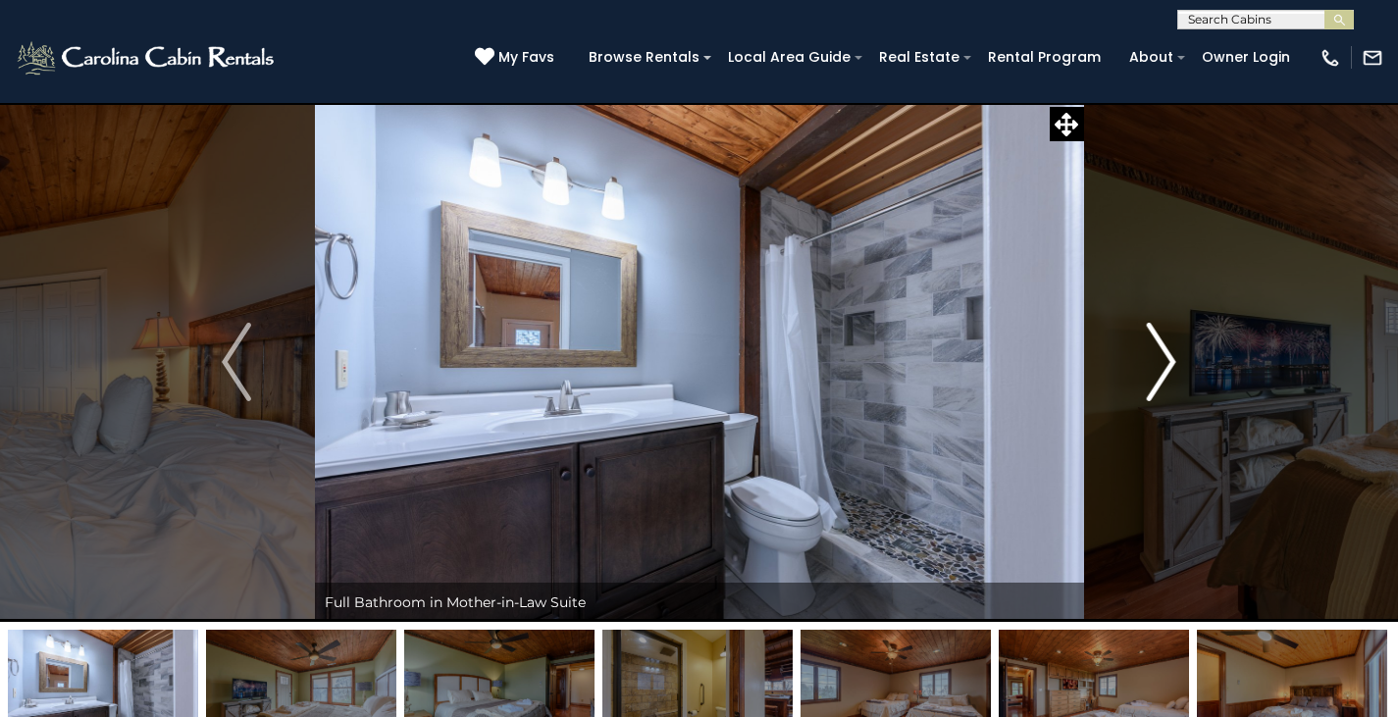
click at [1181, 370] on button "Next" at bounding box center [1161, 362] width 156 height 520
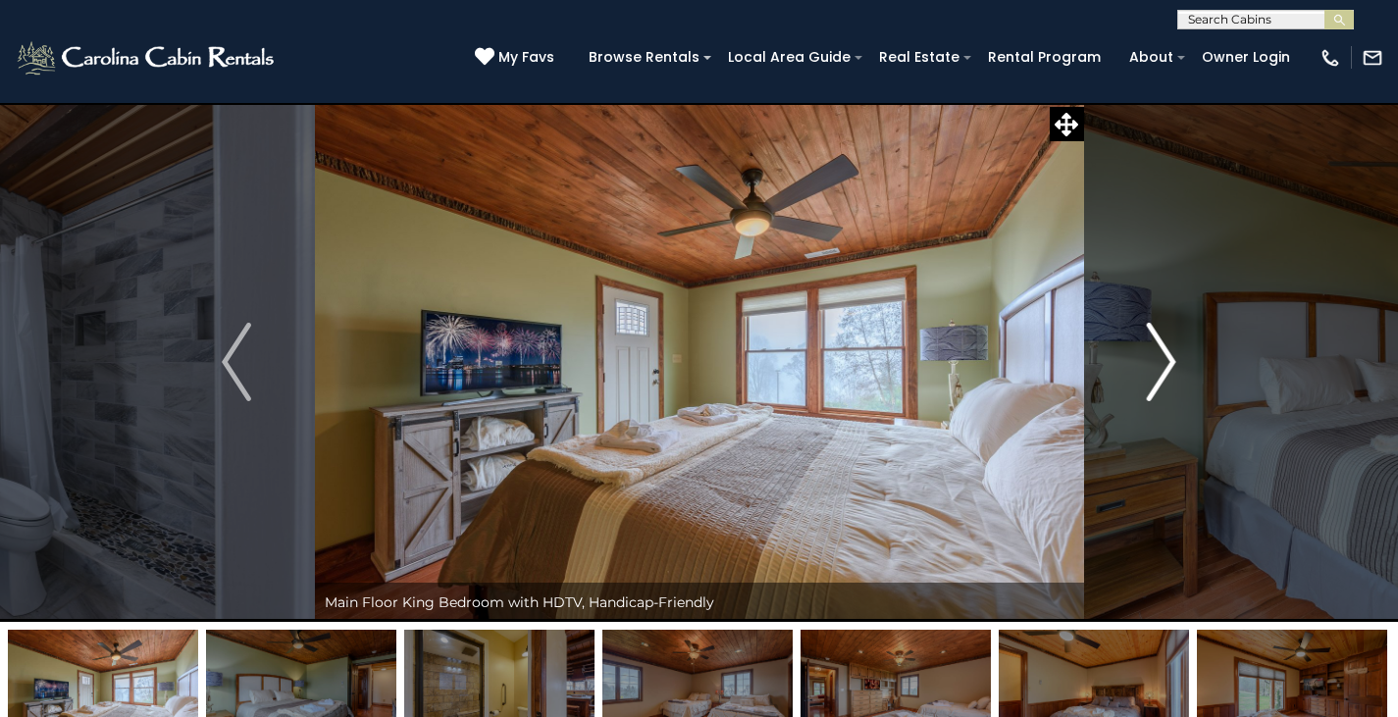
click at [1172, 344] on img "Next" at bounding box center [1161, 362] width 29 height 78
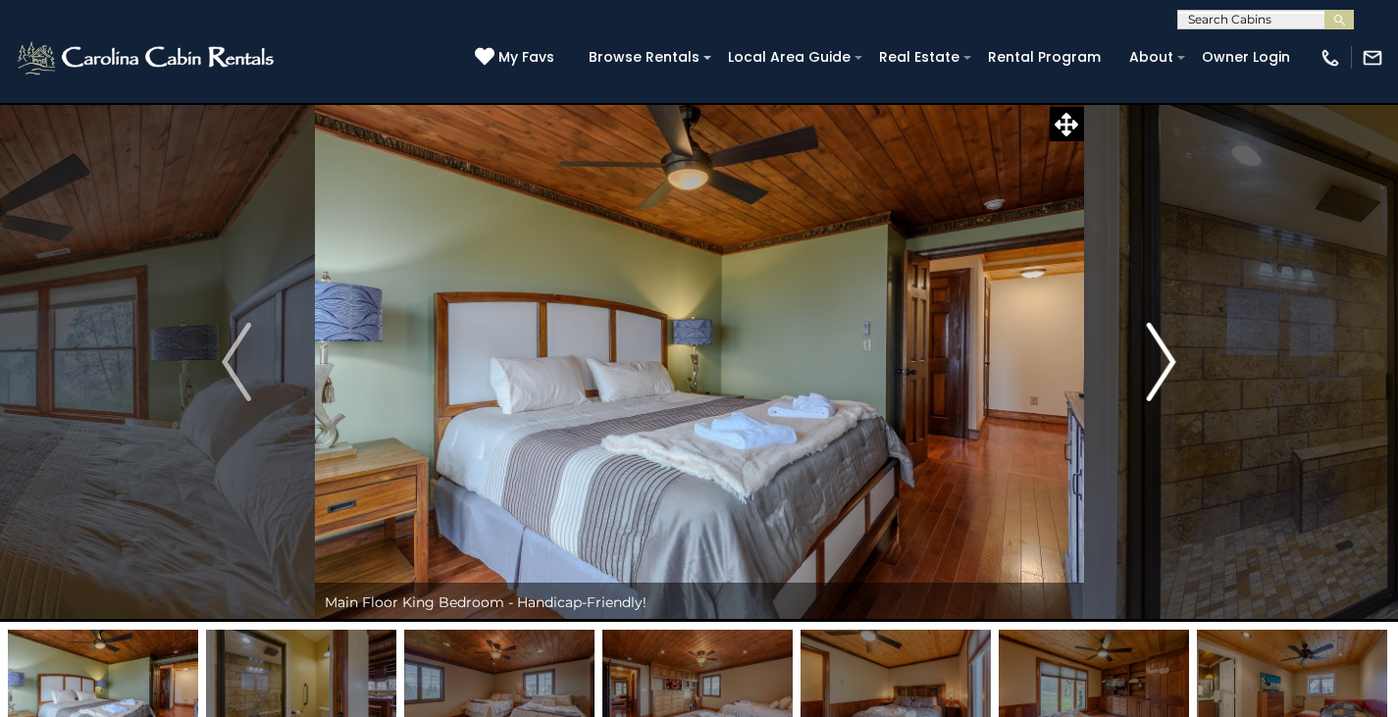
click at [1172, 344] on img "Next" at bounding box center [1161, 362] width 29 height 78
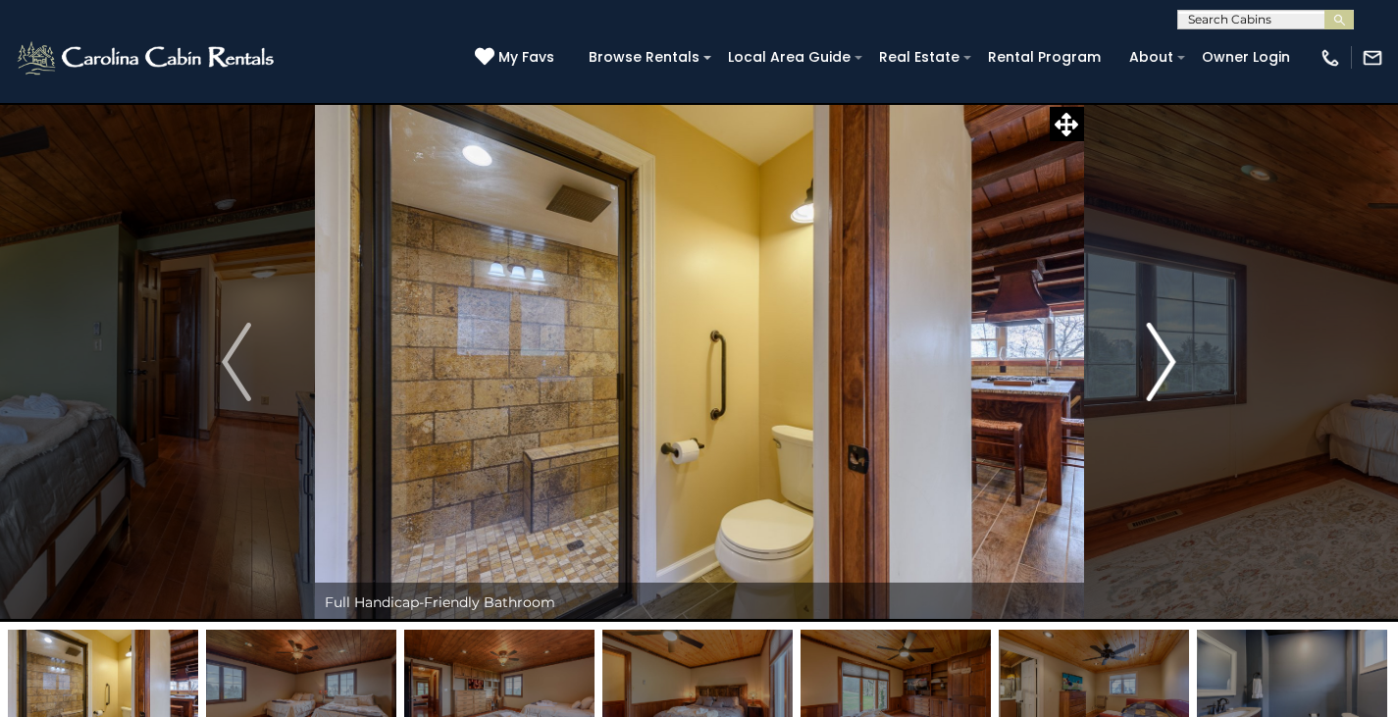
click at [1172, 344] on img "Next" at bounding box center [1161, 362] width 29 height 78
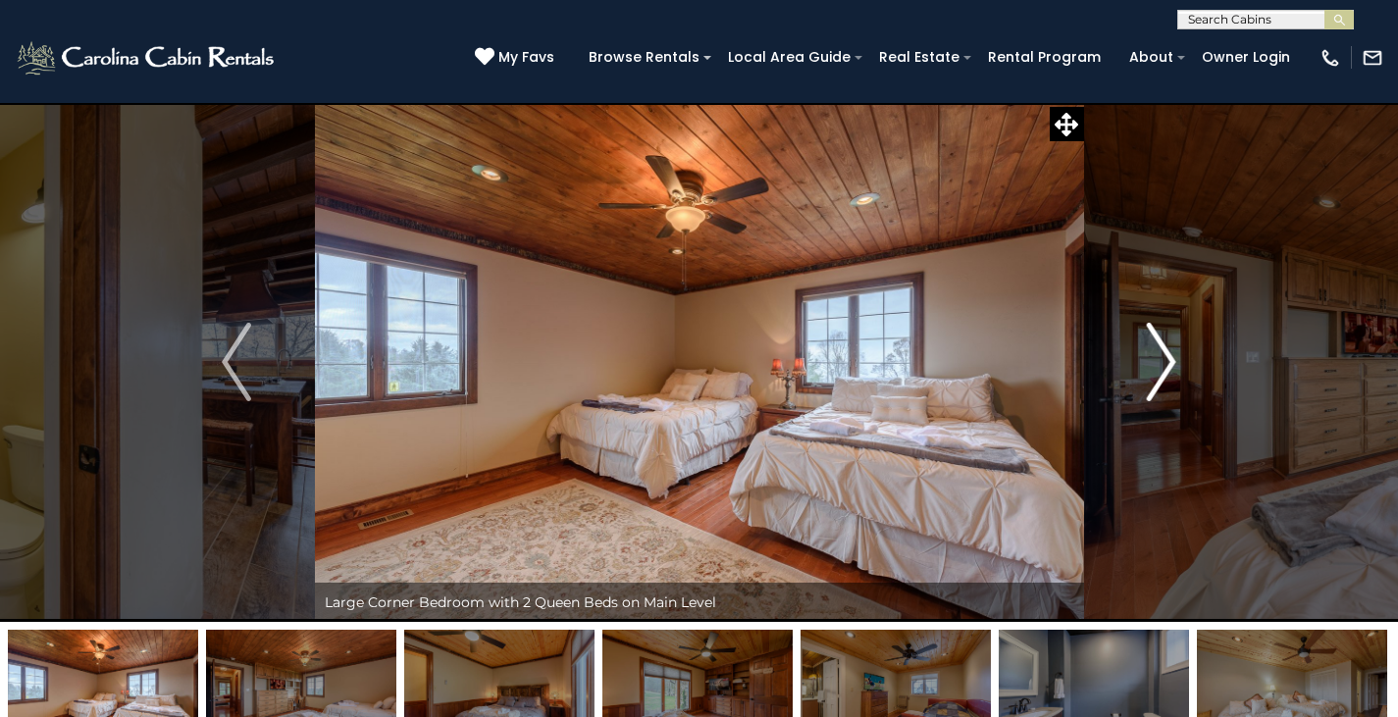
click at [1172, 344] on img "Next" at bounding box center [1161, 362] width 29 height 78
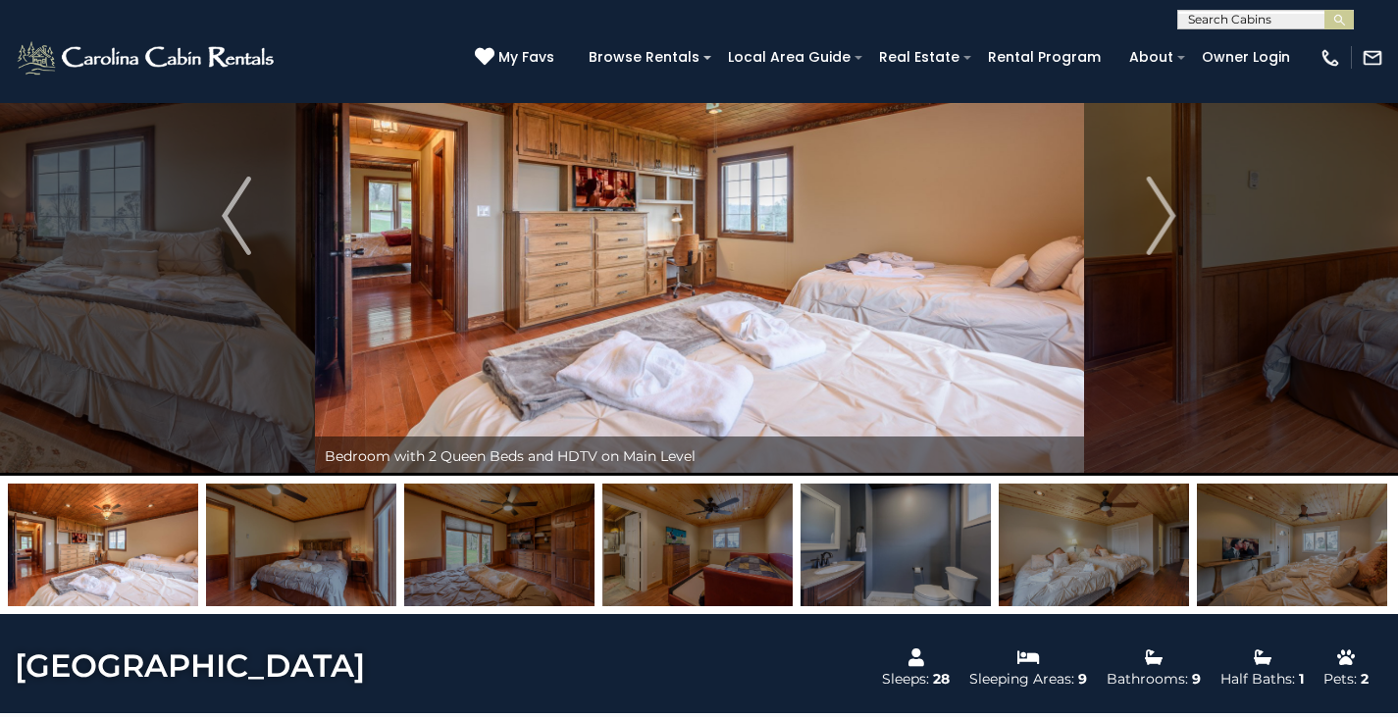
scroll to position [161, 0]
